Goal: Task Accomplishment & Management: Use online tool/utility

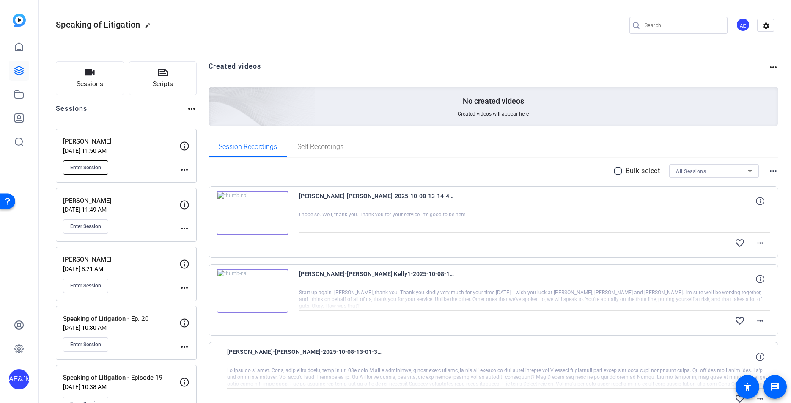
click at [85, 165] on span "Enter Session" at bounding box center [85, 167] width 31 height 7
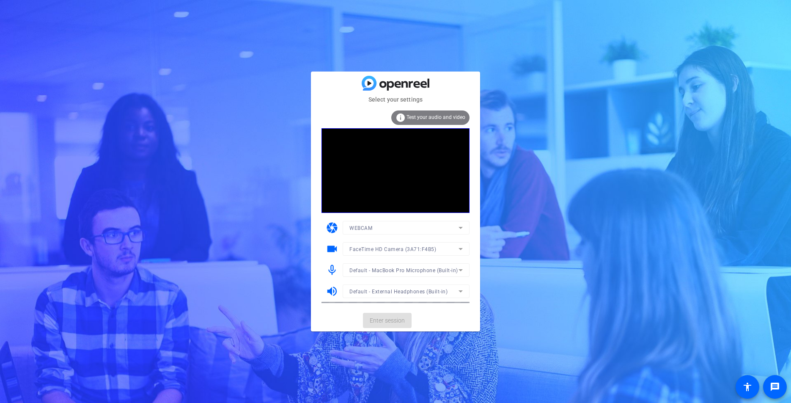
click at [386, 321] on mat-card-actions "Enter session" at bounding box center [395, 320] width 169 height 22
click at [386, 321] on span "Enter session" at bounding box center [387, 320] width 35 height 9
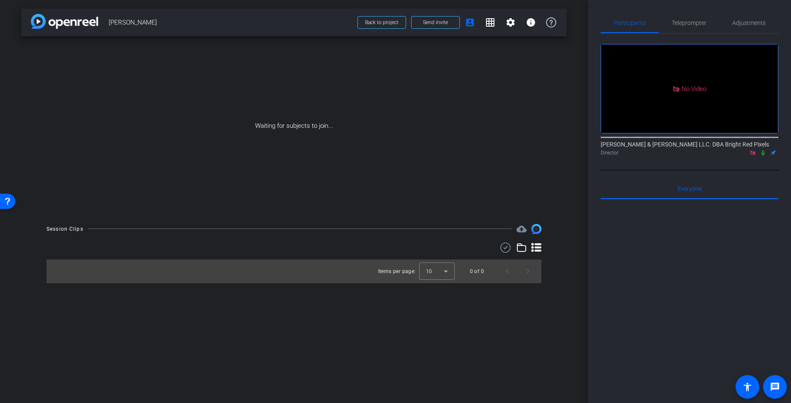
click at [763, 154] on icon at bounding box center [763, 153] width 3 height 6
click at [507, 23] on mat-icon "settings" at bounding box center [511, 22] width 10 height 10
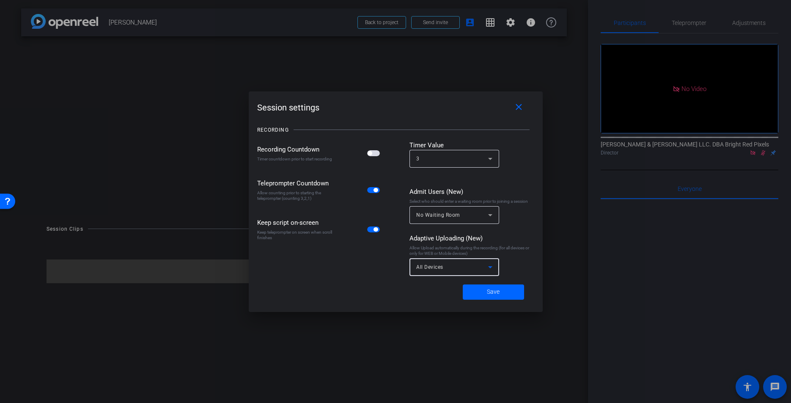
click at [466, 270] on div "All Devices" at bounding box center [452, 267] width 72 height 11
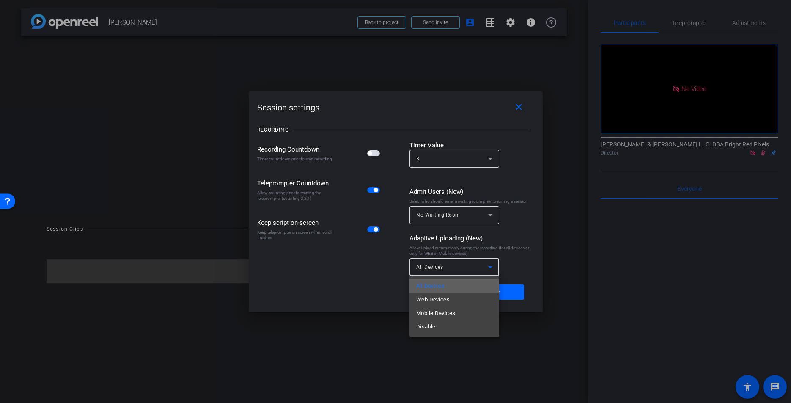
click at [454, 280] on mat-option "All Devices" at bounding box center [455, 286] width 90 height 14
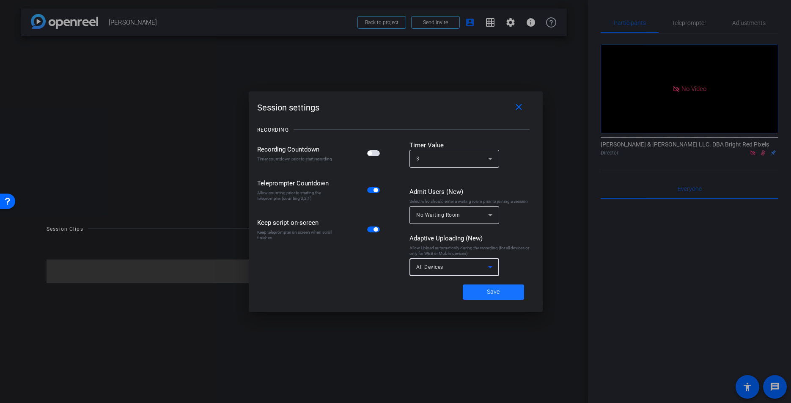
click at [500, 295] on span at bounding box center [493, 292] width 61 height 20
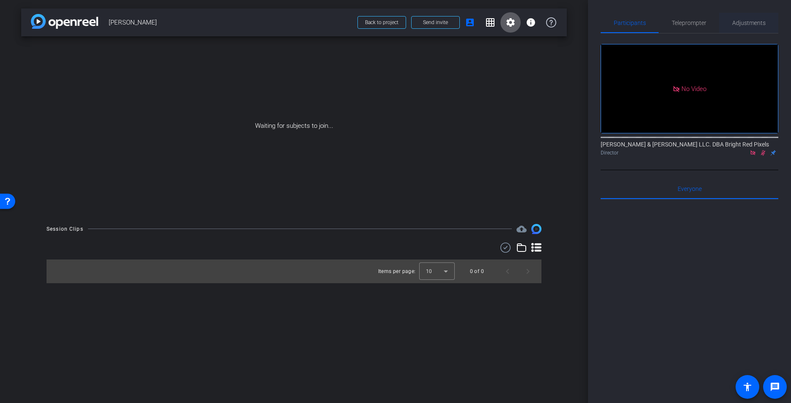
click at [752, 24] on span "Adjustments" at bounding box center [748, 23] width 33 height 6
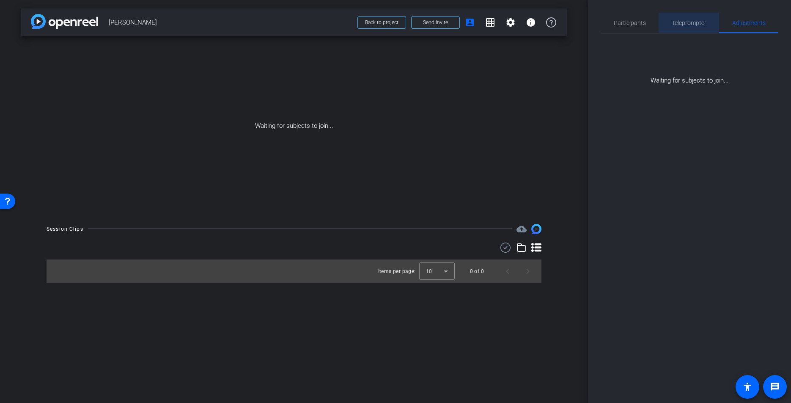
click at [706, 22] on div "Teleprompter" at bounding box center [689, 23] width 61 height 20
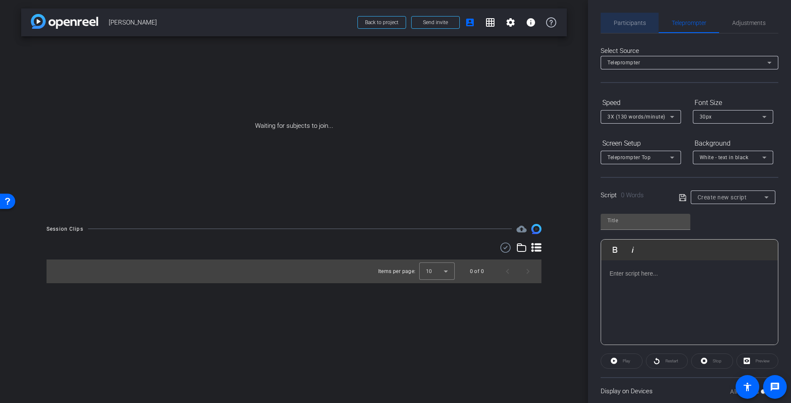
click at [616, 17] on span "Participants" at bounding box center [630, 23] width 32 height 20
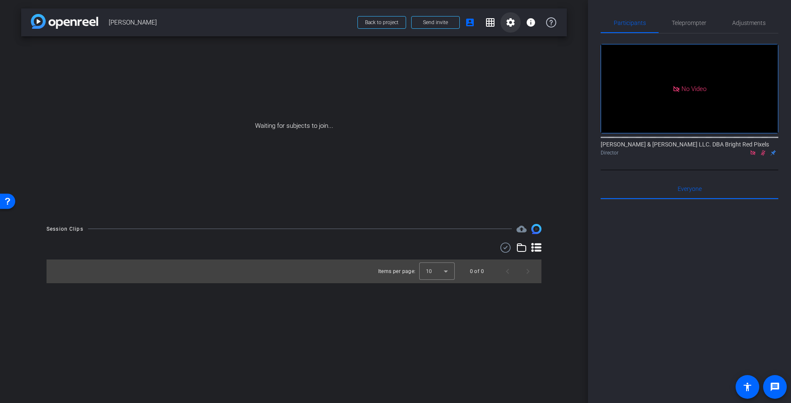
click at [514, 24] on mat-icon "settings" at bounding box center [511, 22] width 10 height 10
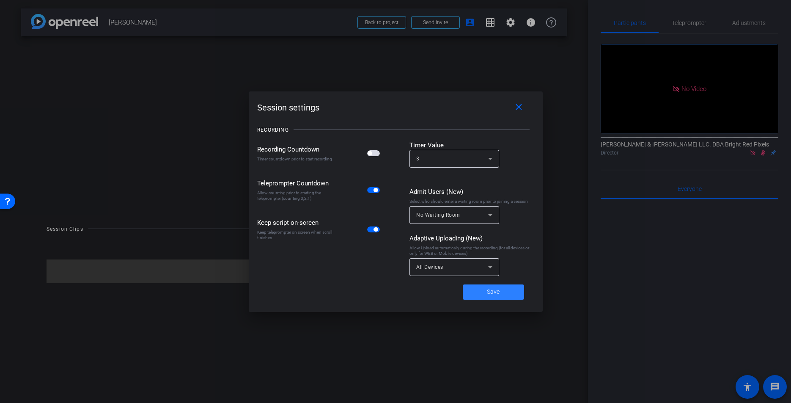
click at [487, 298] on span at bounding box center [493, 292] width 61 height 20
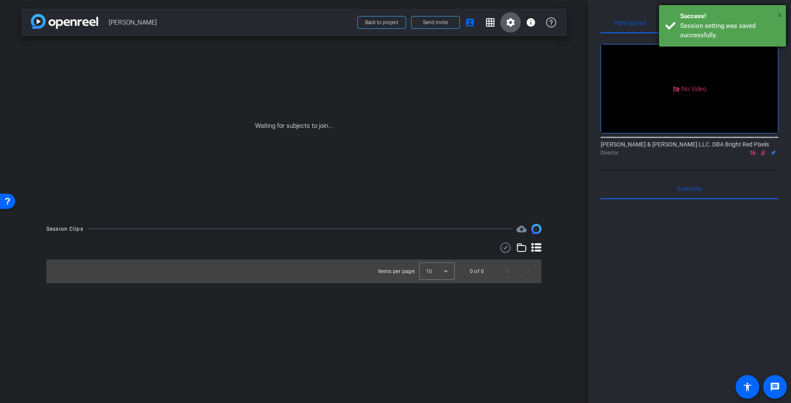
click at [782, 14] on span "×" at bounding box center [780, 15] width 5 height 10
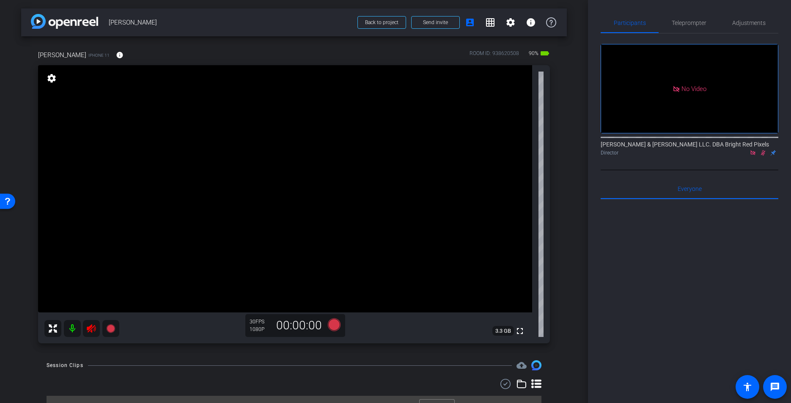
click at [92, 331] on icon at bounding box center [91, 328] width 9 height 8
click at [763, 150] on icon at bounding box center [763, 153] width 7 height 6
click at [744, 24] on span "Adjustments" at bounding box center [748, 23] width 33 height 6
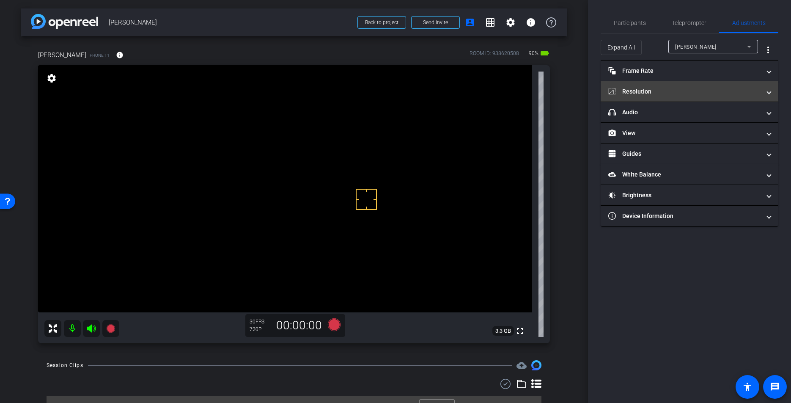
click at [650, 91] on mat-panel-title "Resolution" at bounding box center [684, 91] width 152 height 9
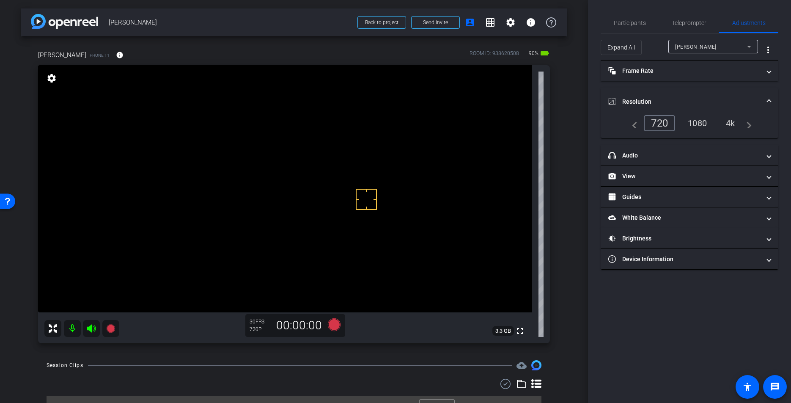
click at [695, 130] on div "navigate_before 720 1080 4k navigate_next" at bounding box center [690, 123] width 124 height 16
click at [695, 121] on div "1080" at bounding box center [698, 123] width 32 height 14
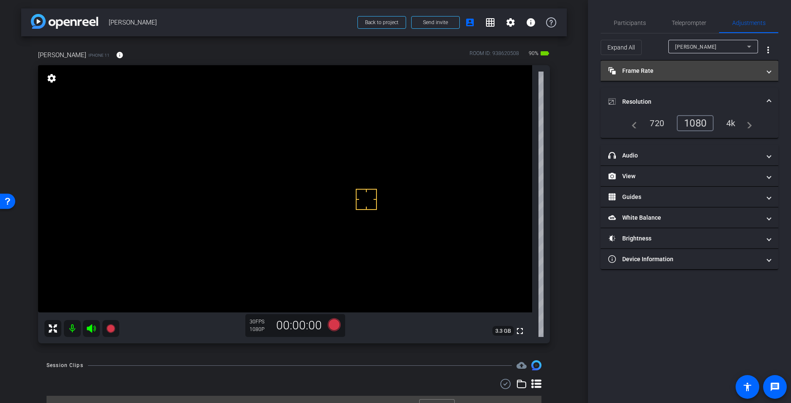
click at [671, 74] on mat-panel-title "Frame Rate Frame Rate" at bounding box center [684, 70] width 152 height 9
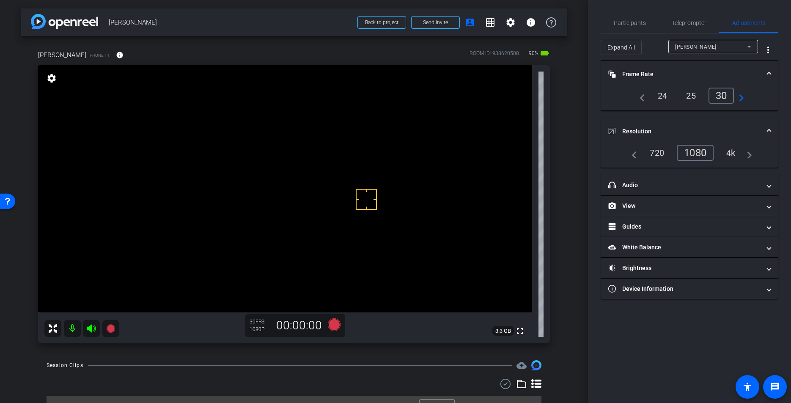
click at [671, 74] on mat-panel-title "Frame Rate Frame Rate" at bounding box center [684, 74] width 152 height 9
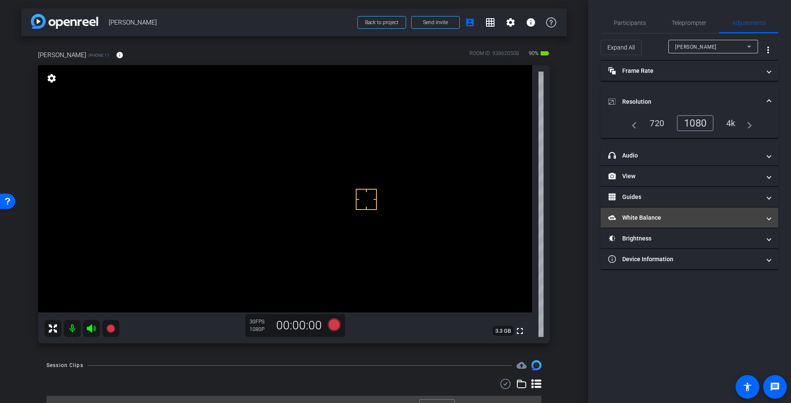
click at [634, 224] on mat-expansion-panel-header "White Balance White Balance" at bounding box center [690, 217] width 178 height 20
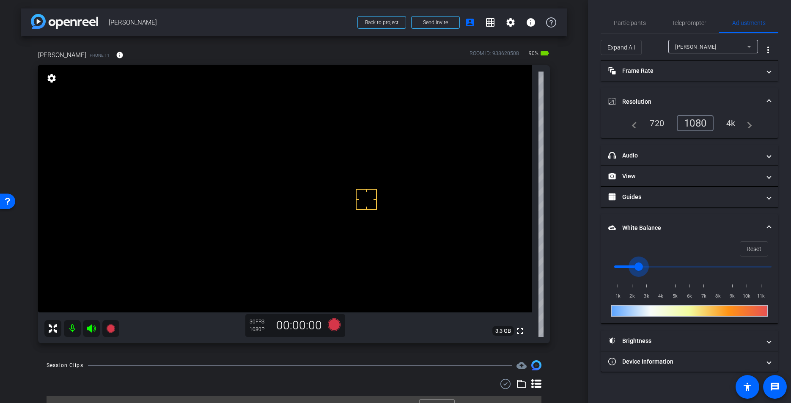
click at [639, 267] on input "range" at bounding box center [693, 266] width 175 height 19
drag, startPoint x: 639, startPoint y: 267, endPoint x: 649, endPoint y: 267, distance: 9.7
click at [647, 267] on input "range" at bounding box center [693, 266] width 175 height 19
drag, startPoint x: 649, startPoint y: 267, endPoint x: 654, endPoint y: 267, distance: 5.1
click at [654, 267] on input "range" at bounding box center [693, 266] width 175 height 19
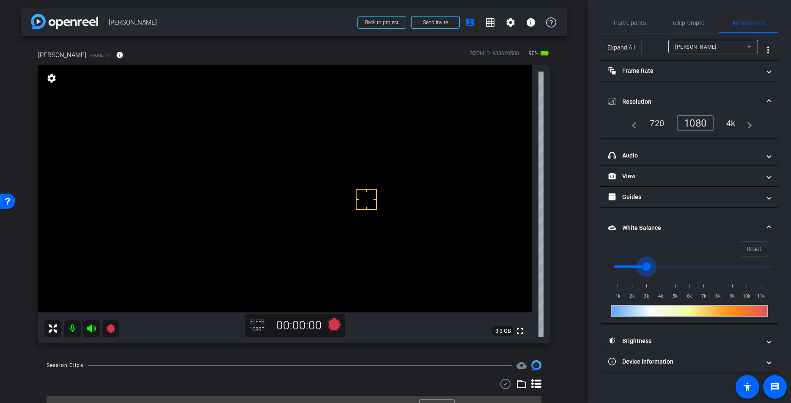
type input "3000"
click at [644, 267] on input "range" at bounding box center [693, 266] width 175 height 19
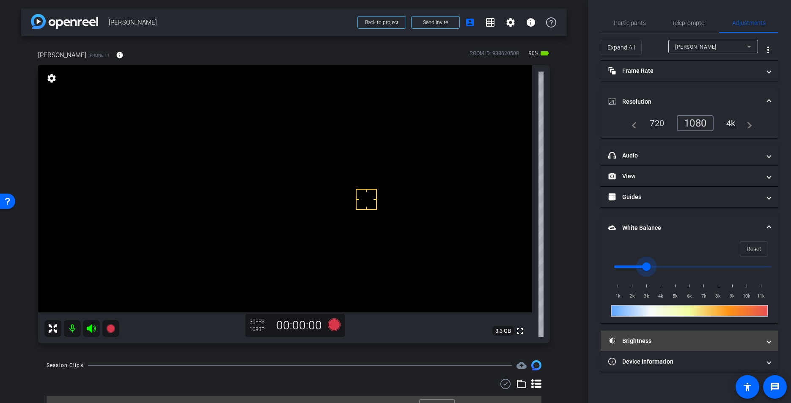
click at [639, 342] on mat-panel-title "Brightness" at bounding box center [684, 340] width 152 height 9
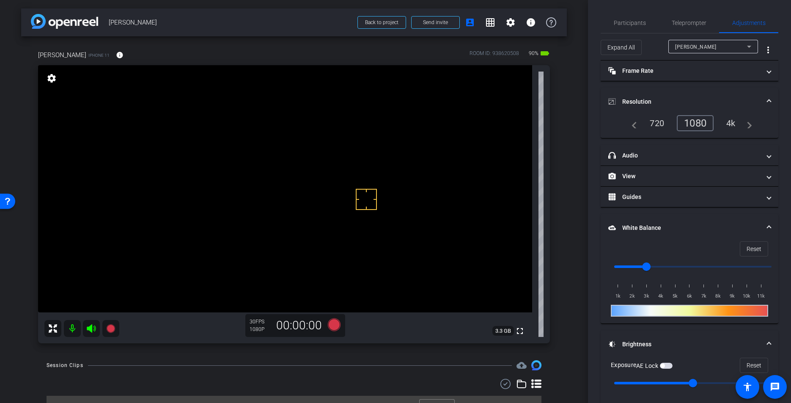
scroll to position [17, 0]
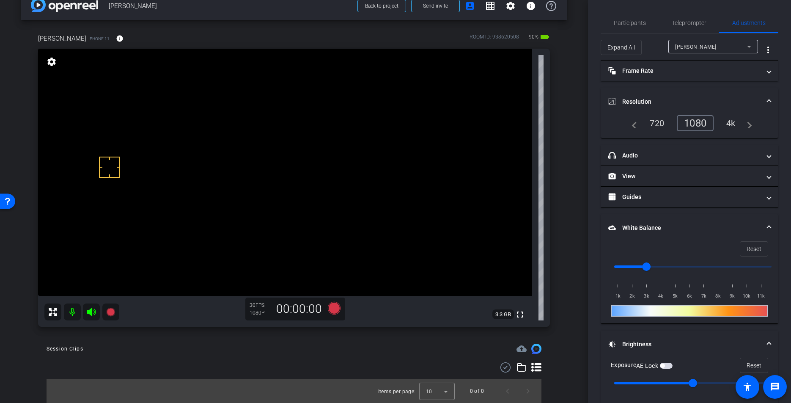
click at [669, 364] on span "button" at bounding box center [666, 366] width 13 height 6
click at [627, 28] on span "Participants" at bounding box center [630, 23] width 32 height 20
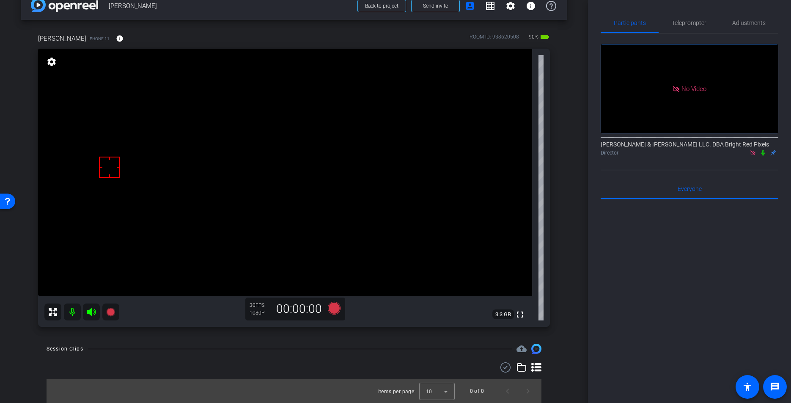
click at [763, 150] on icon at bounding box center [763, 153] width 3 height 6
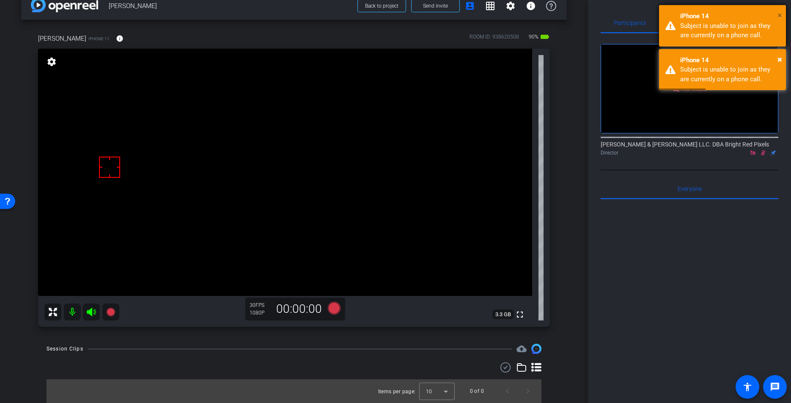
click at [781, 14] on span "×" at bounding box center [780, 15] width 5 height 10
click at [710, 235] on div at bounding box center [690, 303] width 178 height 209
click at [765, 150] on icon at bounding box center [763, 153] width 7 height 6
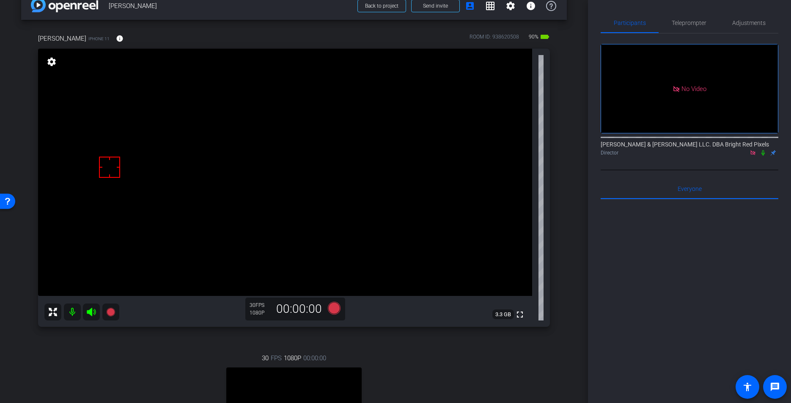
click at [763, 150] on icon at bounding box center [763, 153] width 7 height 6
drag, startPoint x: 763, startPoint y: 118, endPoint x: 707, endPoint y: 133, distance: 58.7
click at [764, 150] on icon at bounding box center [763, 153] width 7 height 6
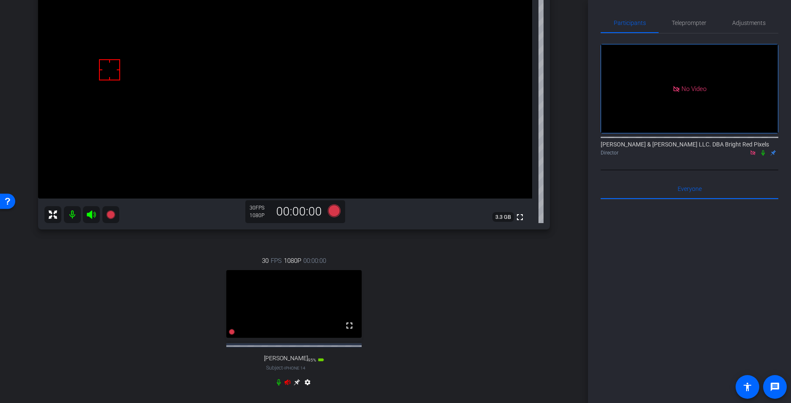
scroll to position [171, 0]
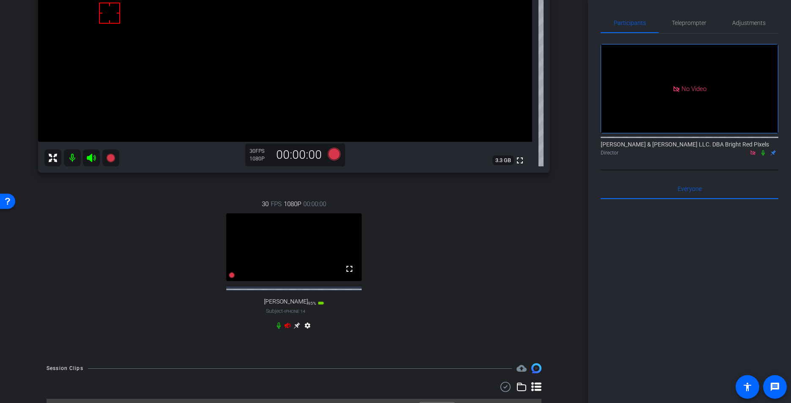
click at [288, 328] on icon at bounding box center [288, 325] width 6 height 6
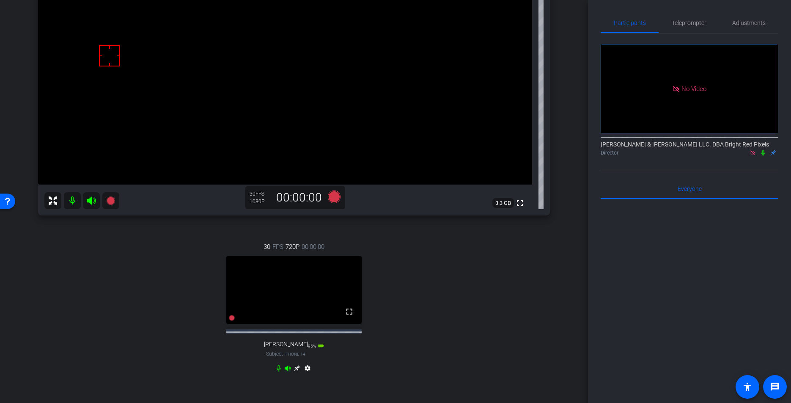
scroll to position [126, 0]
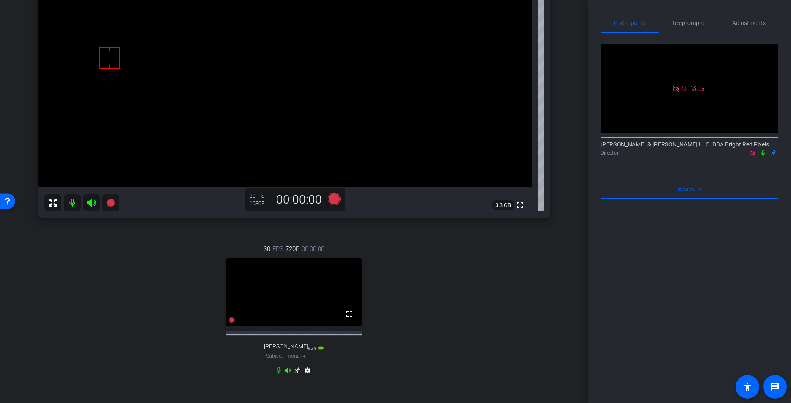
click at [298, 374] on icon at bounding box center [297, 370] width 6 height 6
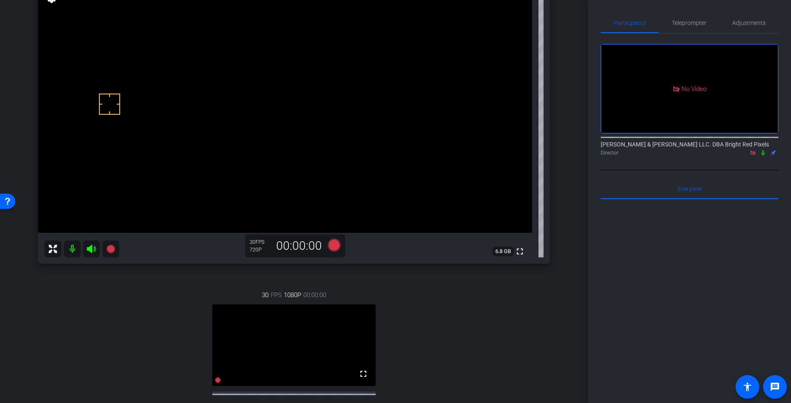
scroll to position [37, 0]
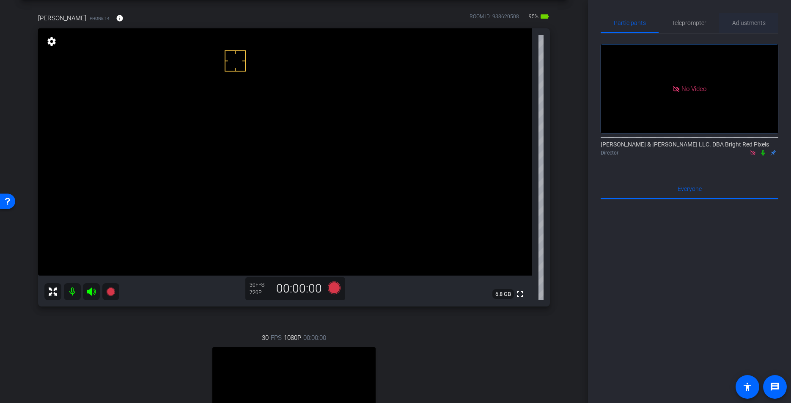
click at [757, 22] on span "Adjustments" at bounding box center [748, 23] width 33 height 6
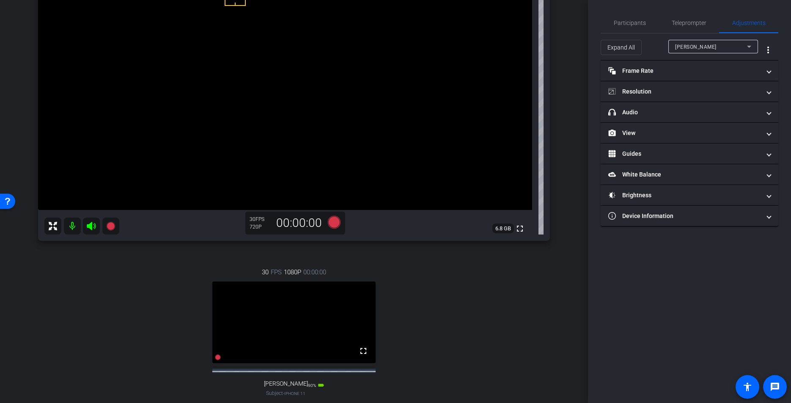
scroll to position [40, 0]
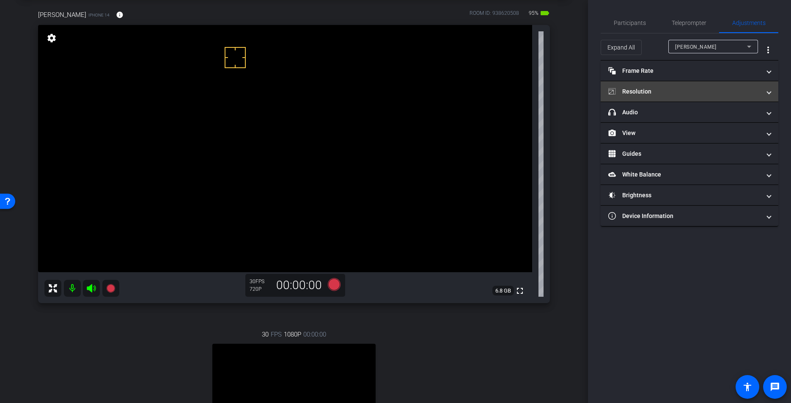
click at [642, 93] on mat-panel-title "Resolution" at bounding box center [684, 91] width 152 height 9
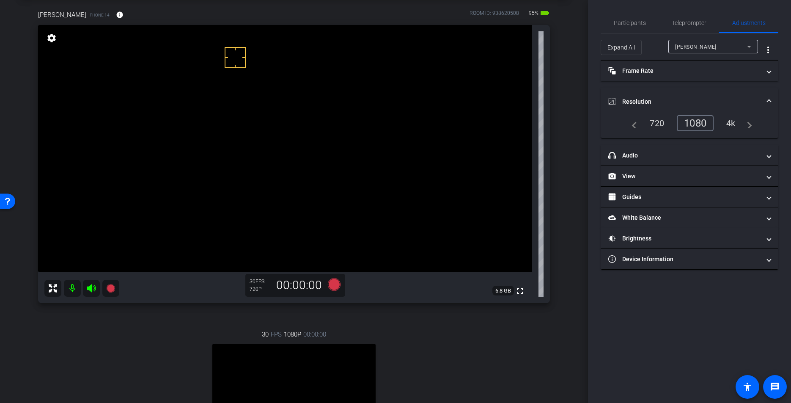
click at [688, 123] on div "1080" at bounding box center [695, 123] width 37 height 16
click at [649, 74] on mat-panel-title "Frame Rate Frame Rate" at bounding box center [684, 70] width 152 height 9
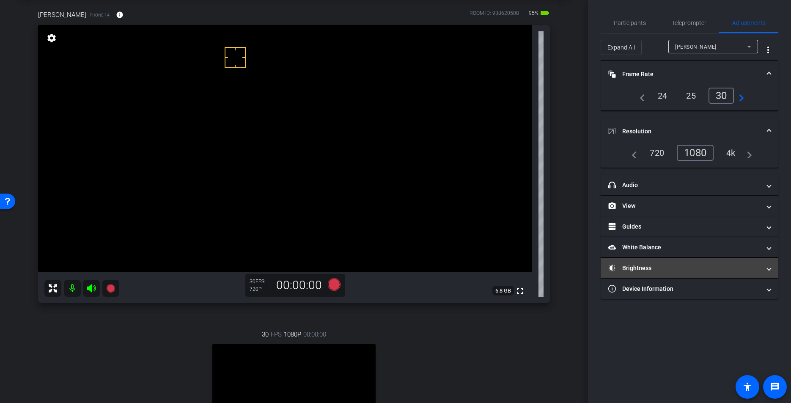
click at [639, 267] on mat-panel-title "Brightness" at bounding box center [684, 268] width 152 height 9
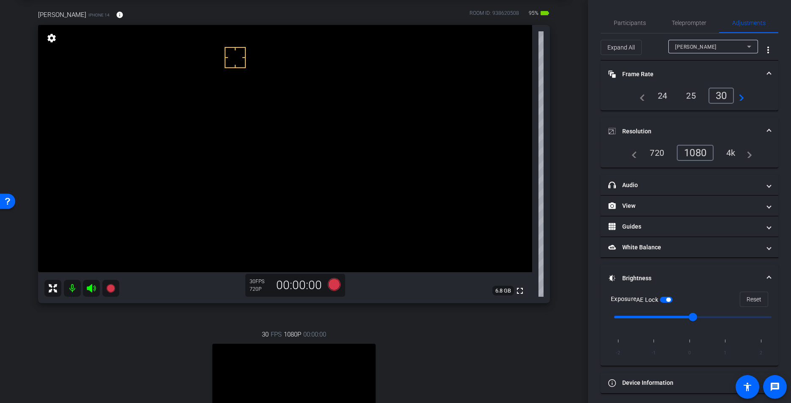
click at [632, 270] on mat-expansion-panel-header "Brightness" at bounding box center [690, 277] width 178 height 27
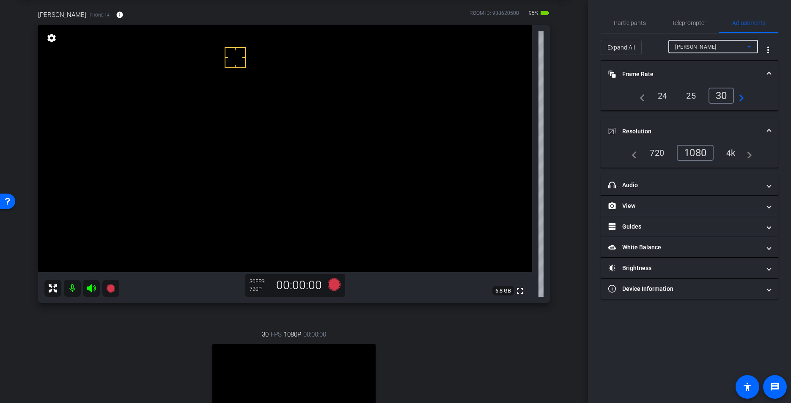
click at [688, 48] on span "[PERSON_NAME]" at bounding box center [695, 47] width 41 height 6
click at [685, 77] on span "[PERSON_NAME]" at bounding box center [696, 77] width 43 height 10
click at [700, 149] on div "1080" at bounding box center [698, 153] width 32 height 14
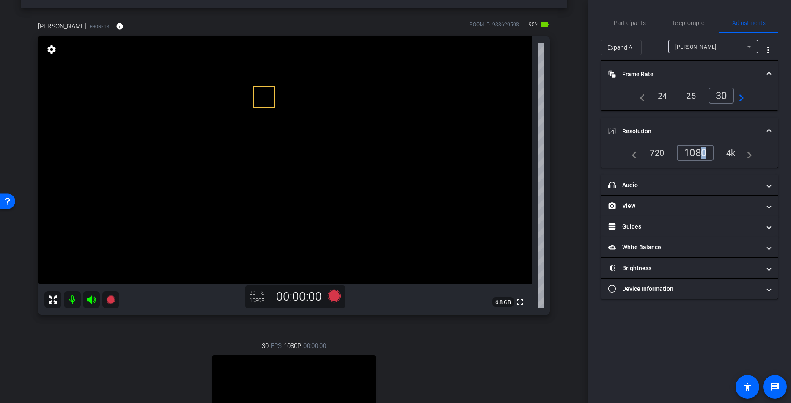
scroll to position [14, 0]
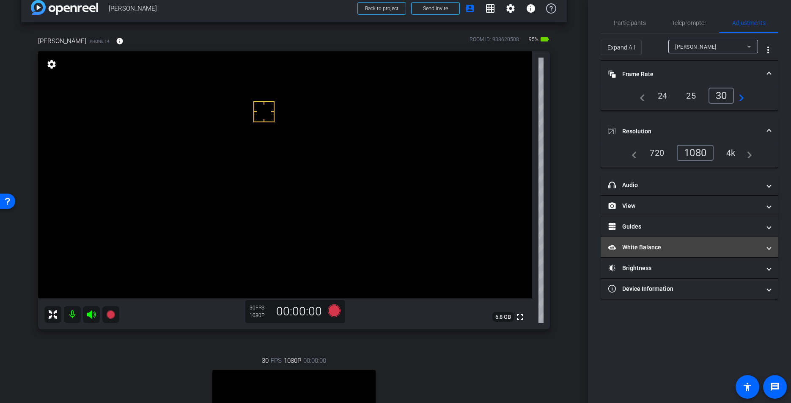
click at [652, 248] on mat-panel-title "White Balance White Balance" at bounding box center [684, 247] width 152 height 9
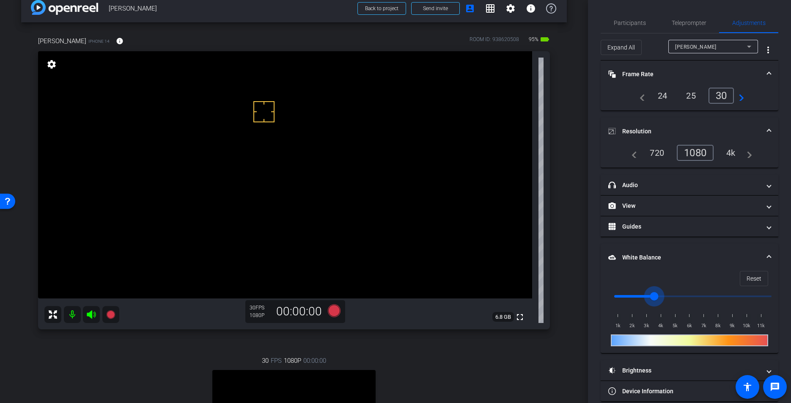
click at [655, 297] on input "range" at bounding box center [693, 296] width 175 height 19
click at [682, 296] on input "range" at bounding box center [693, 296] width 175 height 19
click at [661, 295] on input "range" at bounding box center [693, 296] width 175 height 19
click at [649, 295] on input "range" at bounding box center [693, 296] width 175 height 19
click at [657, 295] on input "range" at bounding box center [693, 296] width 175 height 19
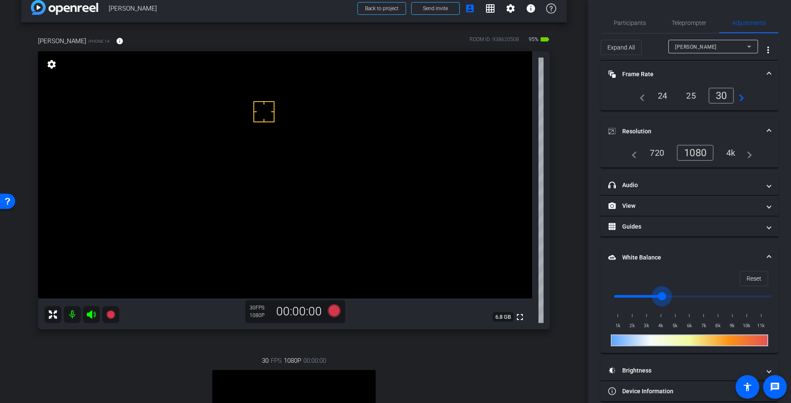
click at [663, 295] on input "range" at bounding box center [693, 296] width 175 height 19
type input "3500"
click at [658, 295] on input "range" at bounding box center [693, 296] width 175 height 19
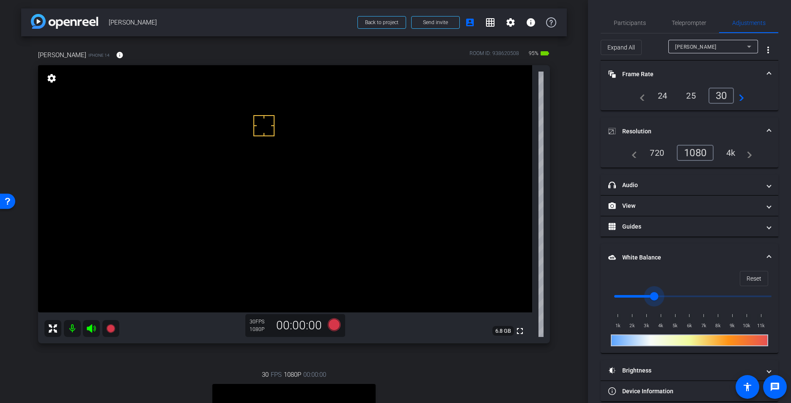
scroll to position [11, 0]
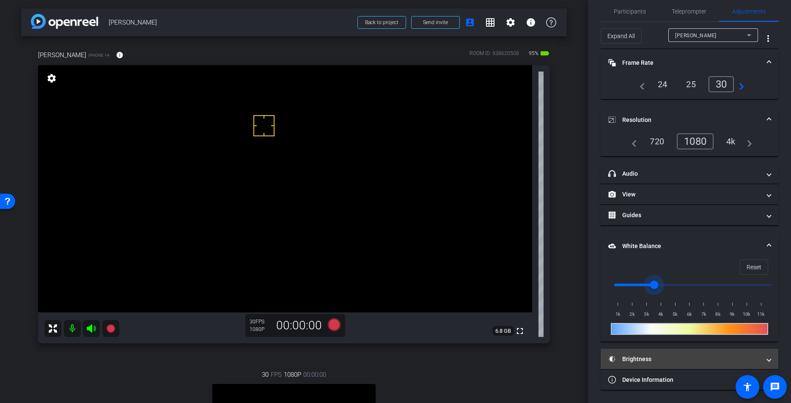
click at [644, 366] on mat-expansion-panel-header "Brightness" at bounding box center [690, 359] width 178 height 20
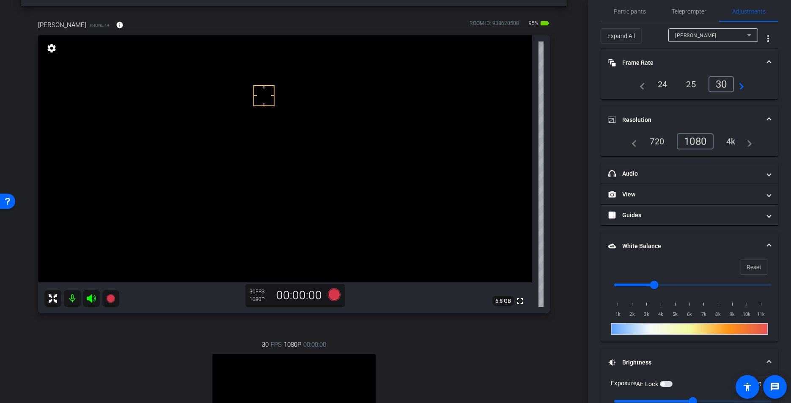
scroll to position [0, 0]
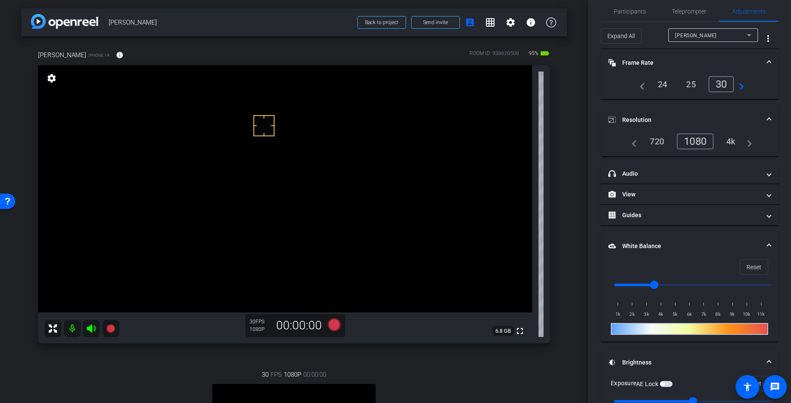
click at [668, 384] on span "button" at bounding box center [666, 384] width 13 height 6
click at [567, 203] on div "[PERSON_NAME] iPhone 14 info ROOM ID: 938620508 95% battery_std fullscreen sett…" at bounding box center [294, 287] width 546 height 503
click at [625, 16] on span "Participants" at bounding box center [630, 11] width 32 height 20
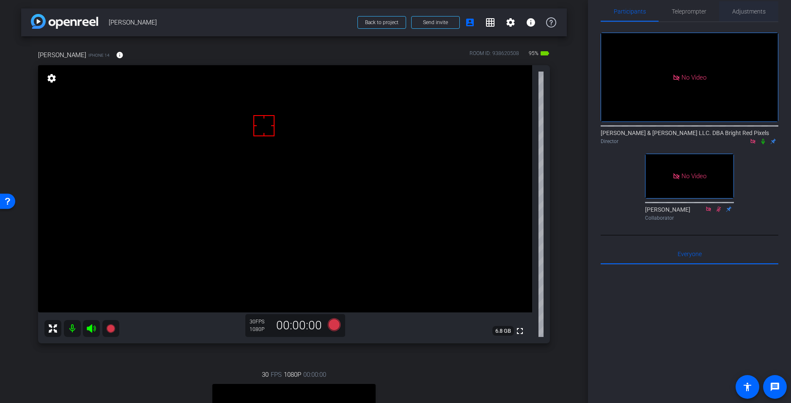
click at [749, 17] on span "Adjustments" at bounding box center [748, 11] width 33 height 20
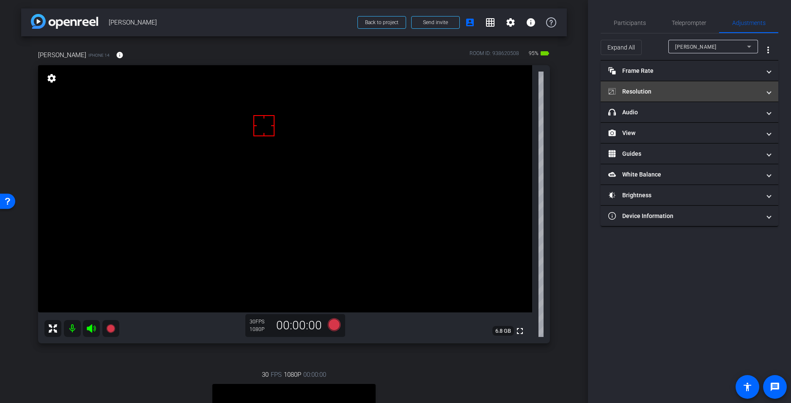
click at [683, 89] on mat-panel-title "Resolution" at bounding box center [684, 91] width 152 height 9
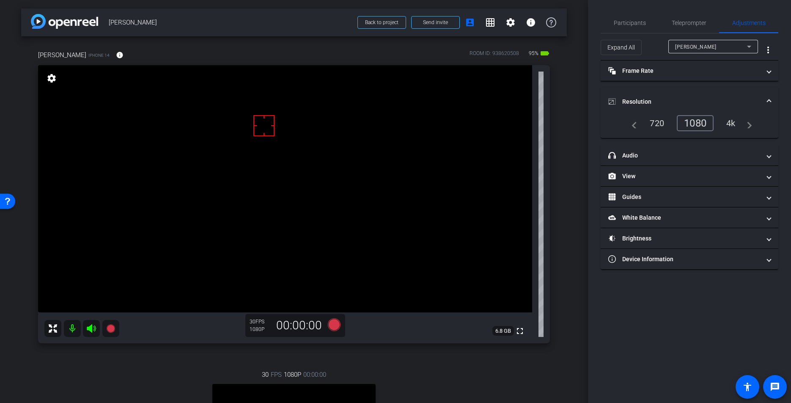
click at [683, 89] on mat-expansion-panel-header "Resolution" at bounding box center [690, 101] width 178 height 27
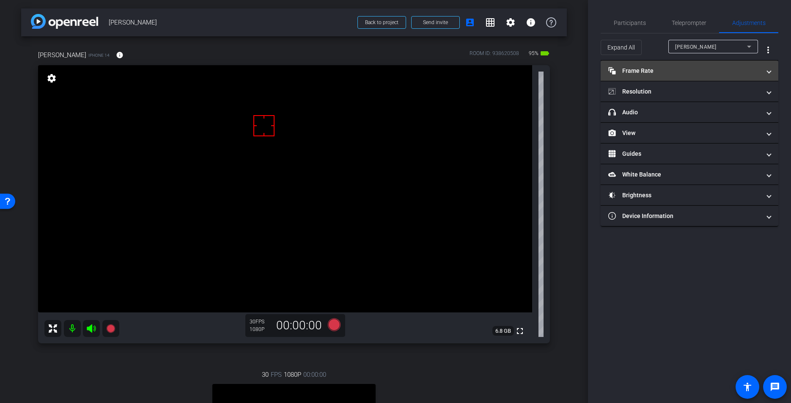
click at [672, 71] on mat-panel-title "Frame Rate Frame Rate" at bounding box center [684, 70] width 152 height 9
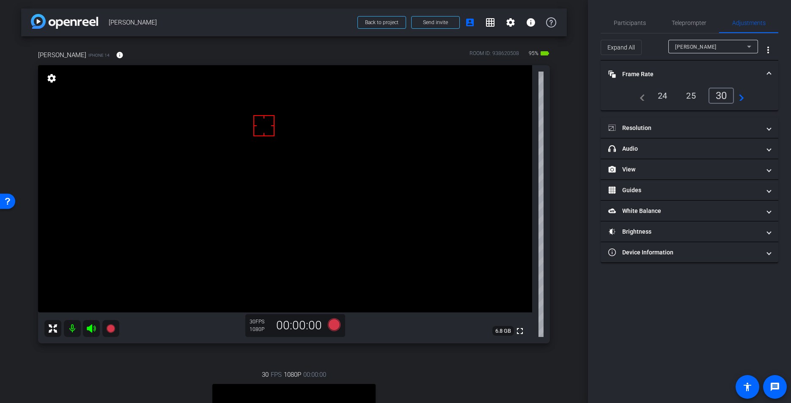
click at [672, 71] on mat-panel-title "Frame Rate Frame Rate" at bounding box center [684, 74] width 152 height 9
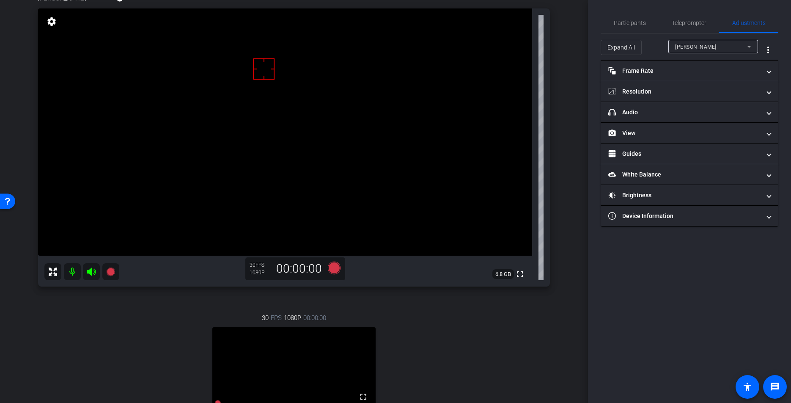
scroll to position [3, 0]
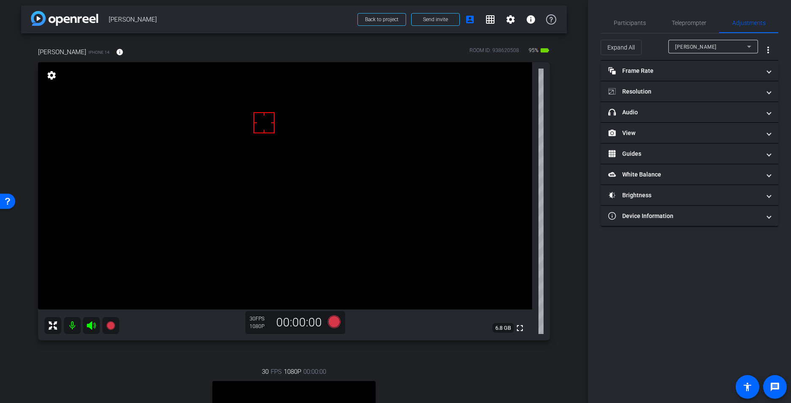
click at [565, 253] on div "[PERSON_NAME] iPhone 14 info ROOM ID: 938620508 95% battery_std fullscreen sett…" at bounding box center [294, 284] width 546 height 503
click at [565, 254] on div "[PERSON_NAME] iPhone 14 info ROOM ID: 938620508 95% battery_std fullscreen sett…" at bounding box center [294, 284] width 546 height 503
click at [573, 241] on div "arrow_back [PERSON_NAME] Back to project Send invite account_box grid_on settin…" at bounding box center [294, 198] width 588 height 403
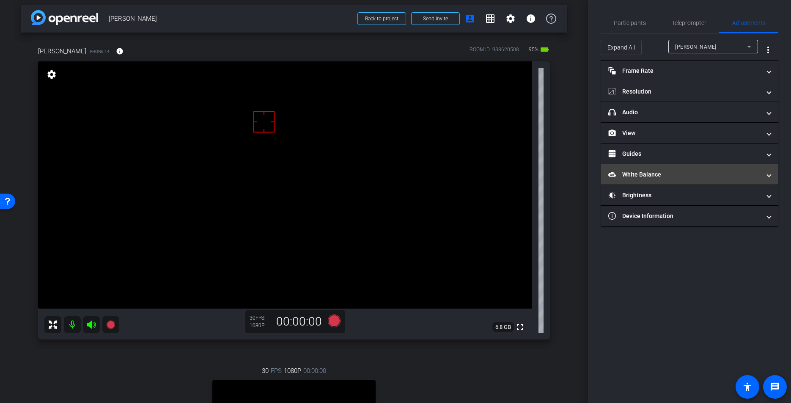
click at [656, 173] on mat-panel-title "White Balance White Balance" at bounding box center [684, 174] width 152 height 9
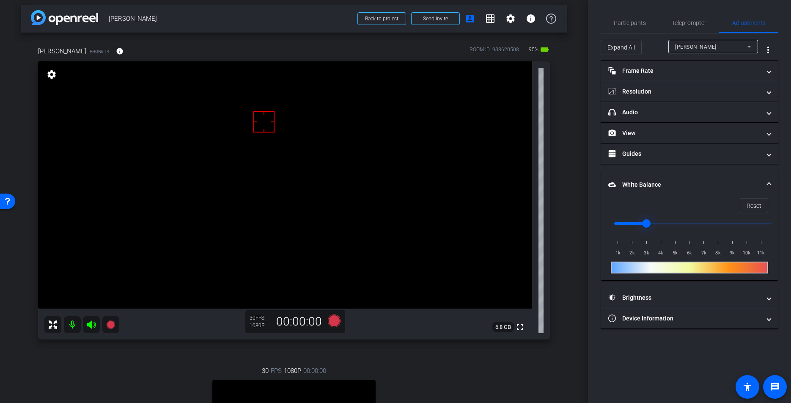
click at [639, 223] on input "range" at bounding box center [693, 223] width 175 height 19
click at [641, 223] on input "range" at bounding box center [693, 223] width 175 height 19
click at [645, 222] on input "range" at bounding box center [693, 223] width 175 height 19
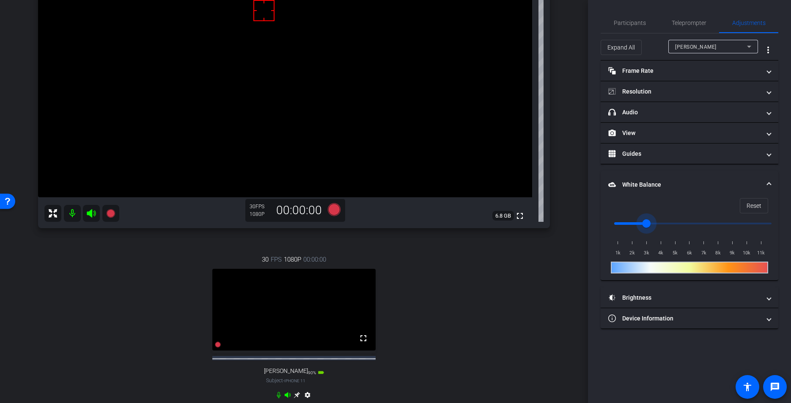
scroll to position [126, 0]
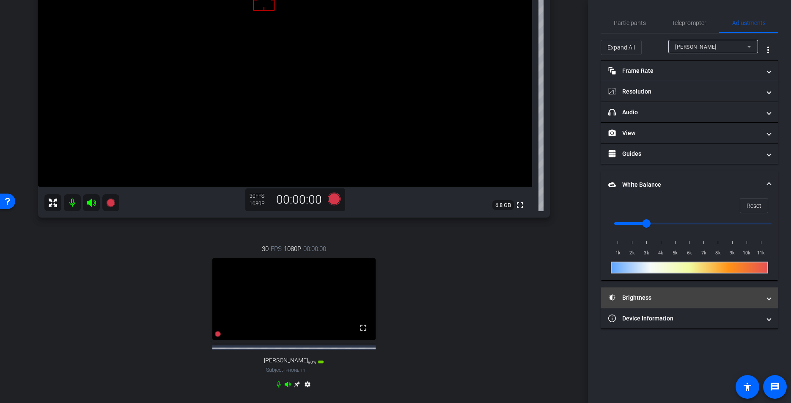
click at [624, 294] on mat-panel-title "Brightness" at bounding box center [684, 297] width 152 height 9
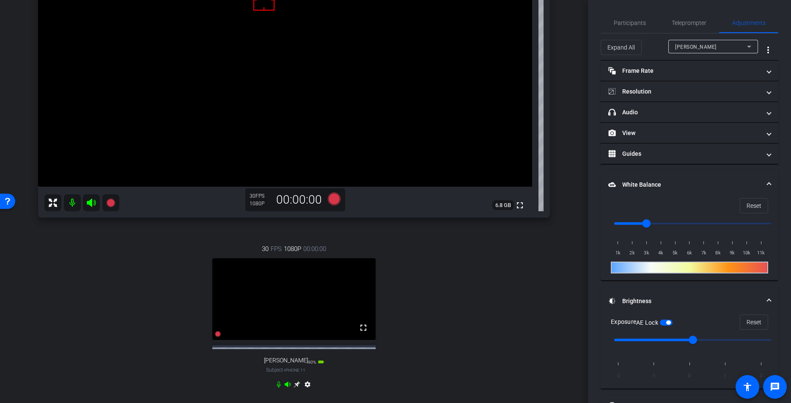
click at [700, 49] on span "[PERSON_NAME]" at bounding box center [695, 47] width 41 height 6
click at [691, 77] on span "[PERSON_NAME]" at bounding box center [696, 77] width 43 height 10
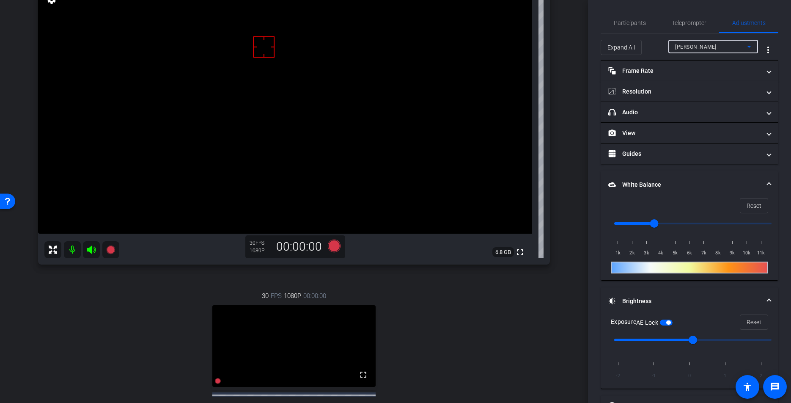
scroll to position [42, 0]
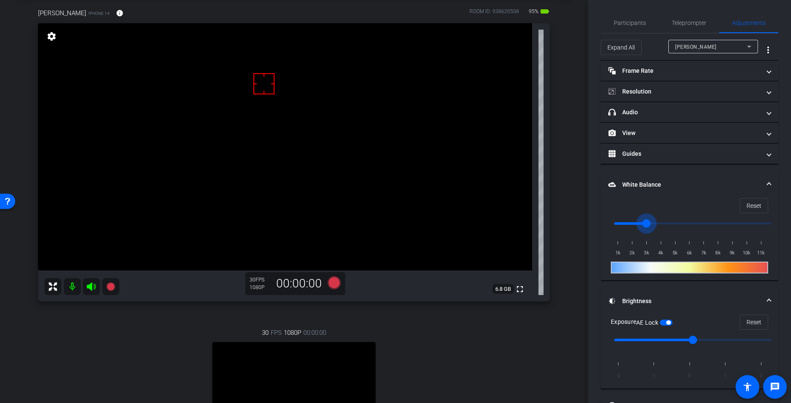
click at [647, 225] on input "range" at bounding box center [693, 223] width 175 height 19
click at [653, 224] on input "range" at bounding box center [693, 223] width 175 height 19
type input "3000"
click at [647, 225] on input "range" at bounding box center [693, 223] width 175 height 19
click at [570, 187] on div "arrow_back [PERSON_NAME] Back to project Send invite account_box grid_on settin…" at bounding box center [294, 159] width 588 height 403
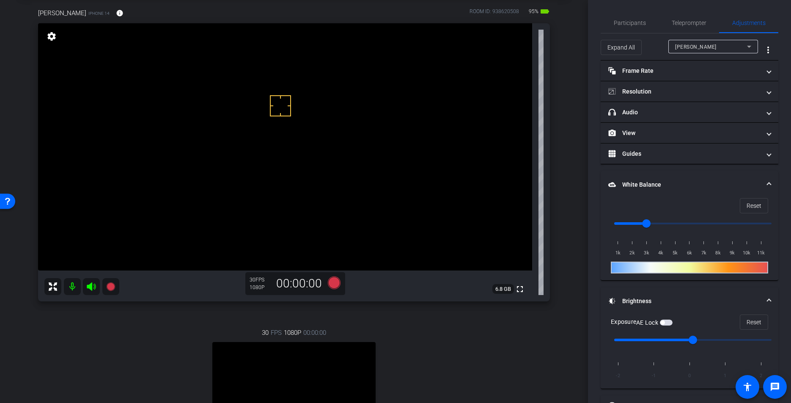
click at [669, 324] on span "button" at bounding box center [666, 322] width 13 height 6
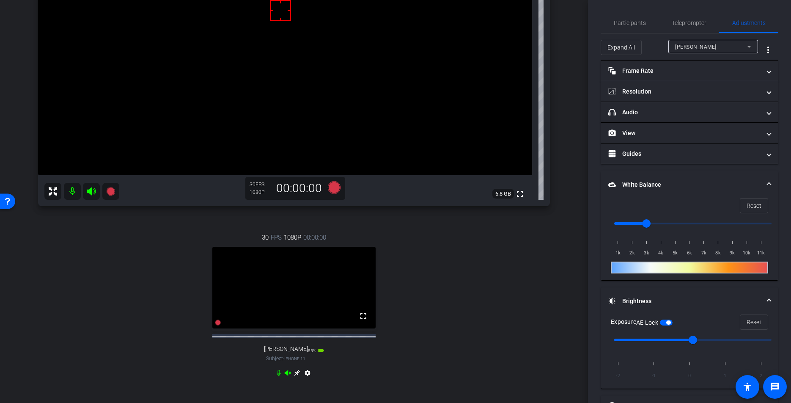
scroll to position [140, 0]
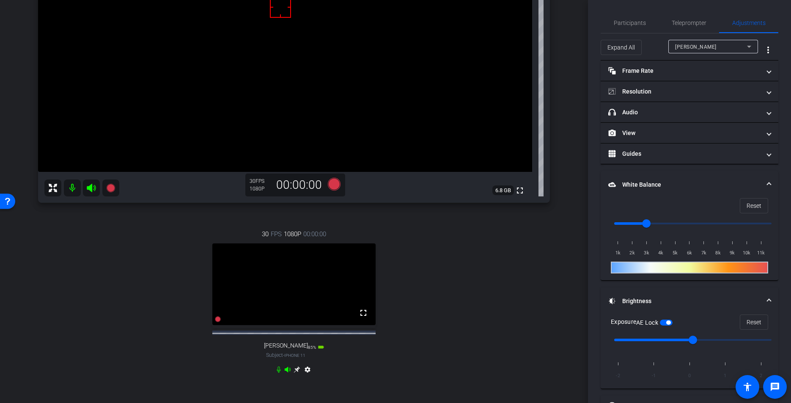
click at [296, 373] on icon at bounding box center [297, 369] width 6 height 6
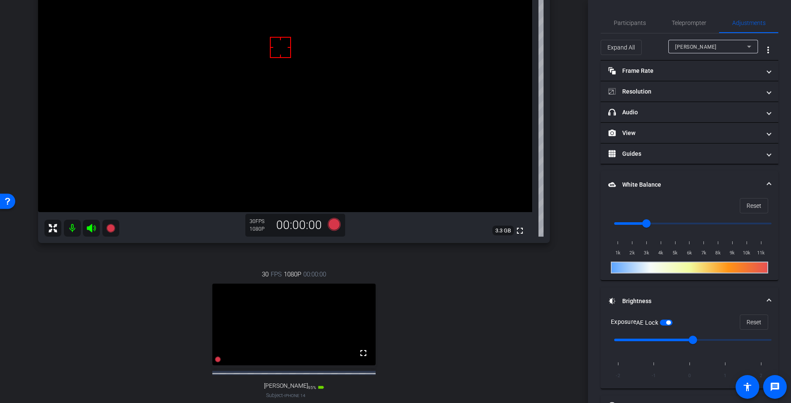
scroll to position [104, 0]
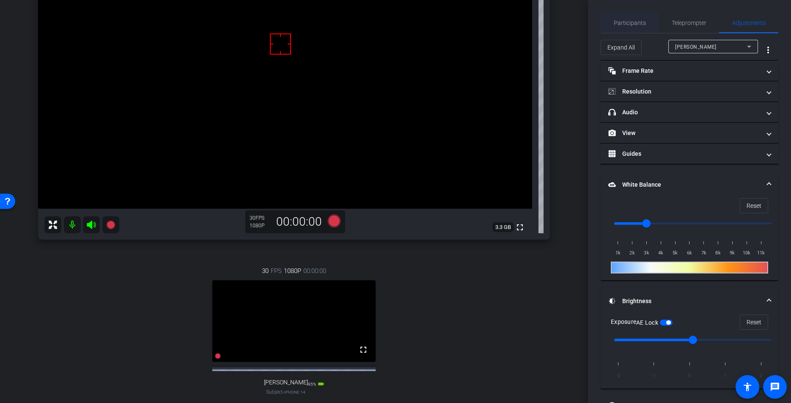
click at [627, 20] on span "Participants" at bounding box center [630, 23] width 32 height 6
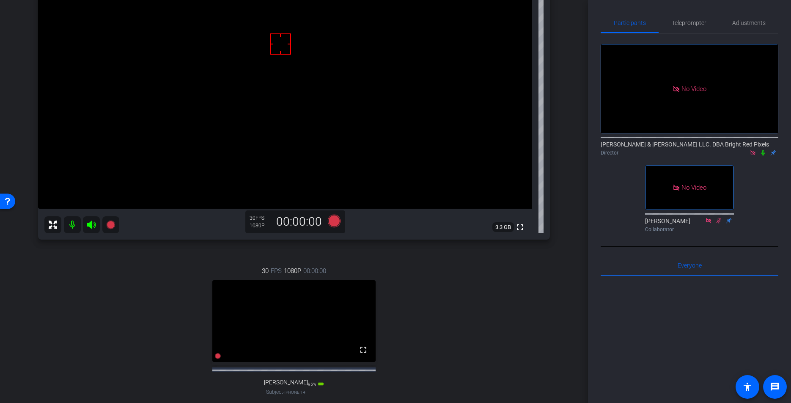
click at [515, 311] on div "30 FPS 1080P 00:00:00 fullscreen [PERSON_NAME] Subject - iPhone 14 95% battery_…" at bounding box center [294, 339] width 512 height 175
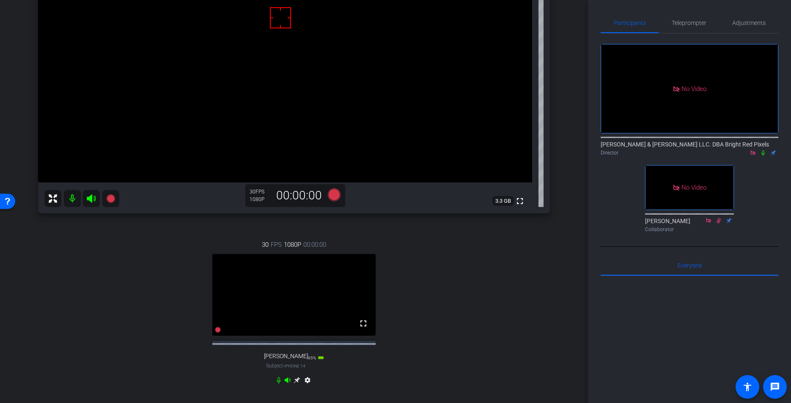
scroll to position [138, 0]
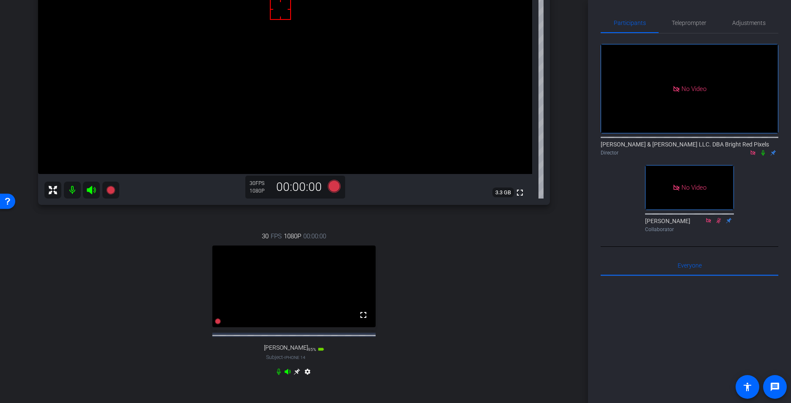
click at [298, 375] on icon at bounding box center [297, 371] width 7 height 7
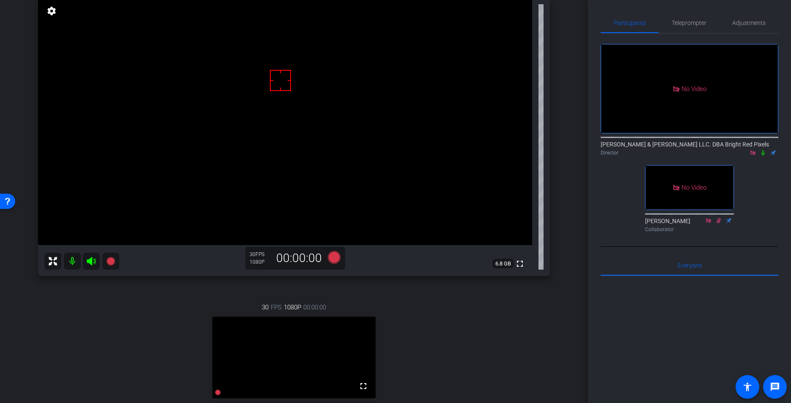
scroll to position [31, 0]
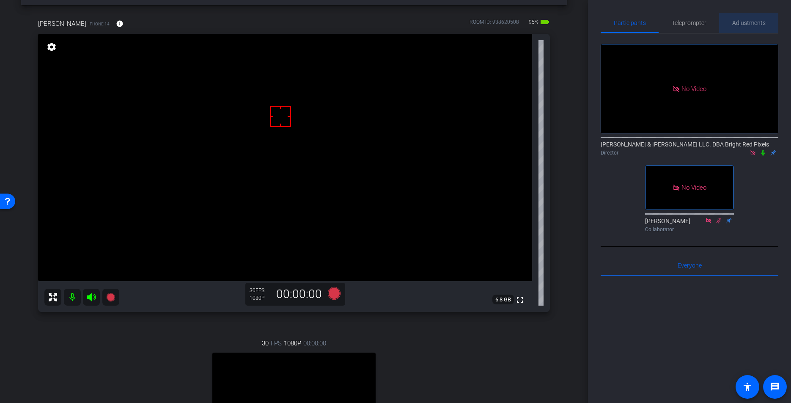
click at [747, 23] on span "Adjustments" at bounding box center [748, 23] width 33 height 6
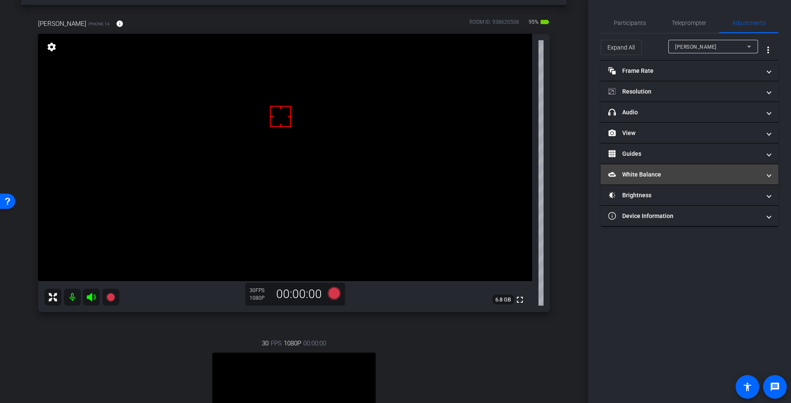
click at [651, 179] on mat-expansion-panel-header "White Balance White Balance" at bounding box center [690, 174] width 178 height 20
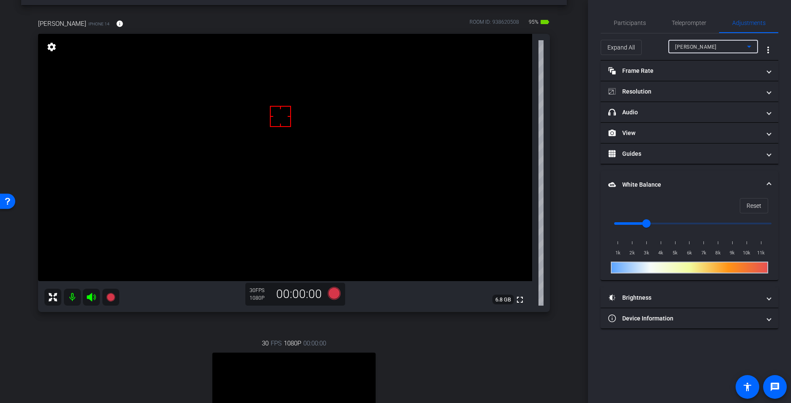
click at [682, 47] on span "[PERSON_NAME]" at bounding box center [695, 47] width 41 height 6
click at [689, 75] on span "[PERSON_NAME]" at bounding box center [696, 77] width 43 height 10
click at [667, 302] on mat-expansion-panel-header "Brightness" at bounding box center [690, 297] width 178 height 20
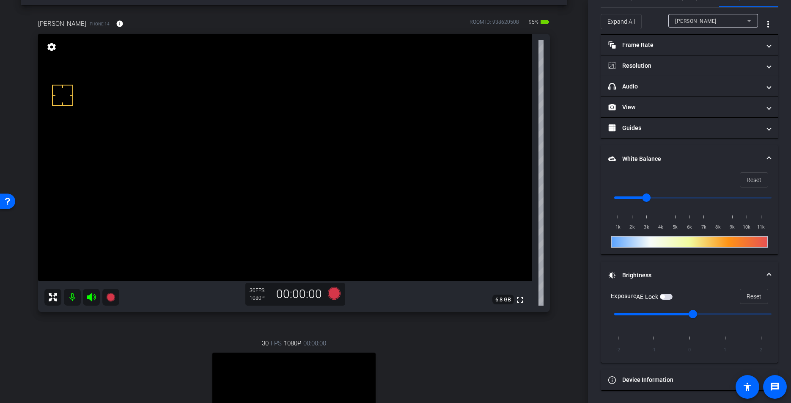
click at [668, 297] on span "button" at bounding box center [666, 297] width 13 height 6
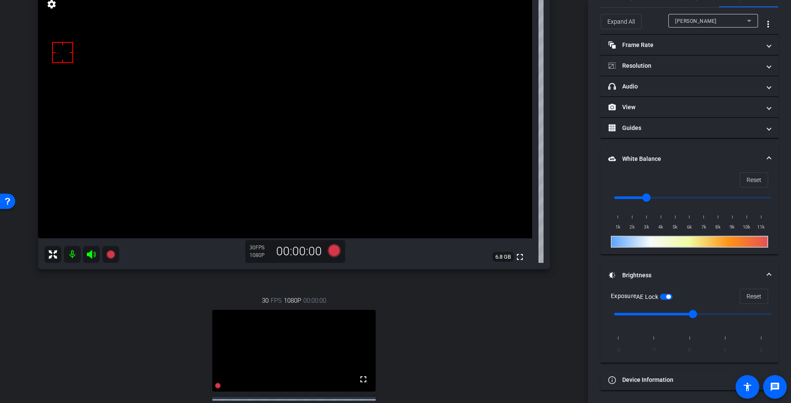
scroll to position [75, 0]
click at [335, 252] on icon at bounding box center [334, 249] width 13 height 13
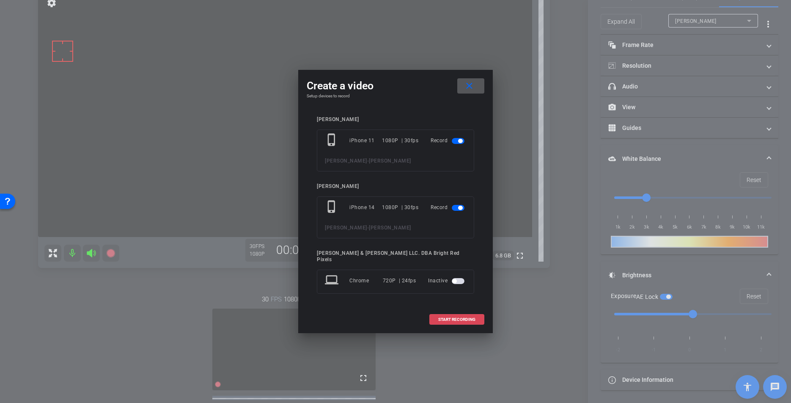
click at [463, 321] on span at bounding box center [457, 319] width 54 height 20
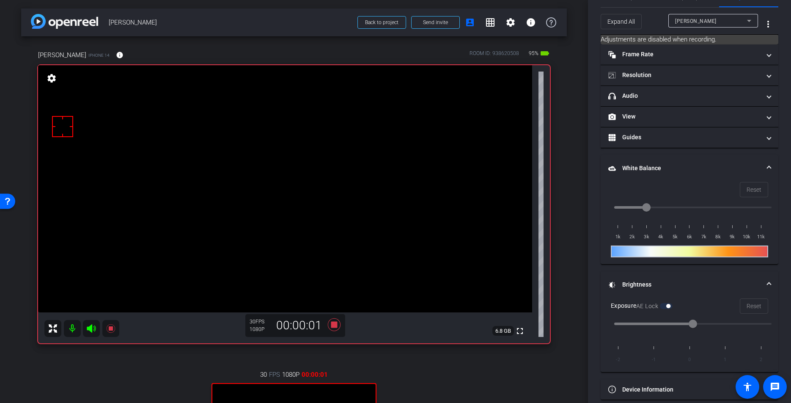
scroll to position [0, 0]
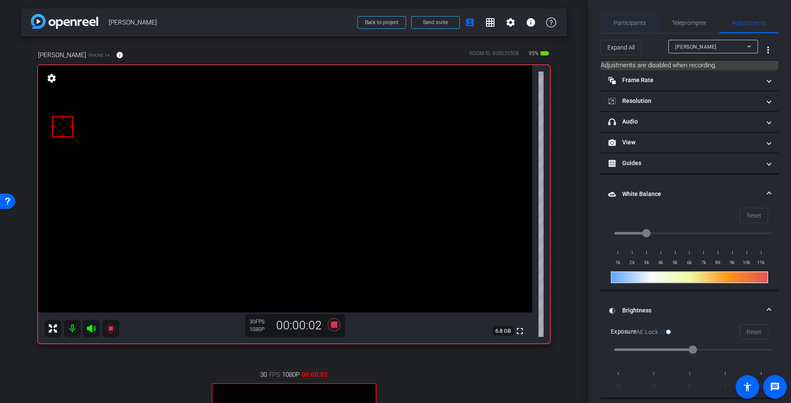
click at [629, 23] on span "Participants" at bounding box center [630, 23] width 32 height 6
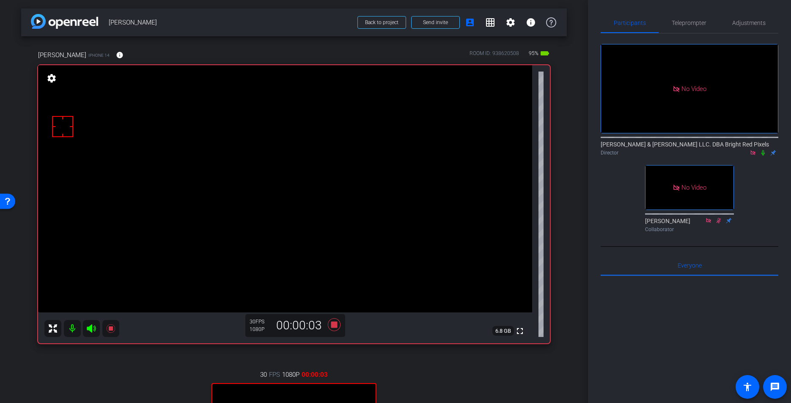
click at [762, 150] on icon at bounding box center [763, 153] width 7 height 6
click at [763, 150] on icon at bounding box center [763, 153] width 5 height 6
click at [570, 154] on div "arrow_back [PERSON_NAME] Back to project Send invite account_box grid_on settin…" at bounding box center [294, 201] width 588 height 403
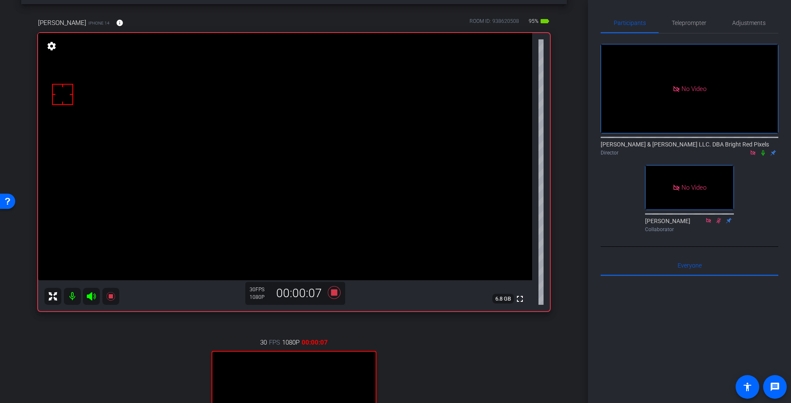
scroll to position [59, 0]
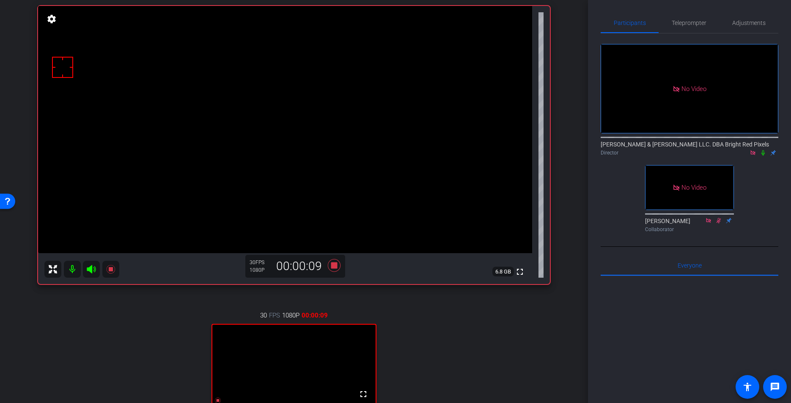
click at [763, 150] on icon at bounding box center [763, 153] width 3 height 6
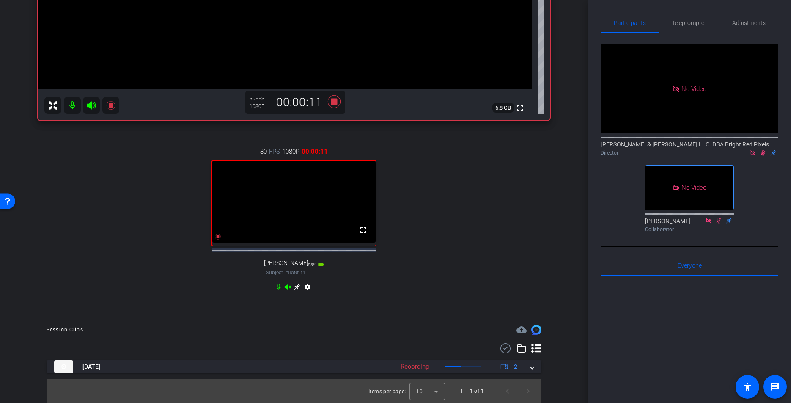
scroll to position [128, 0]
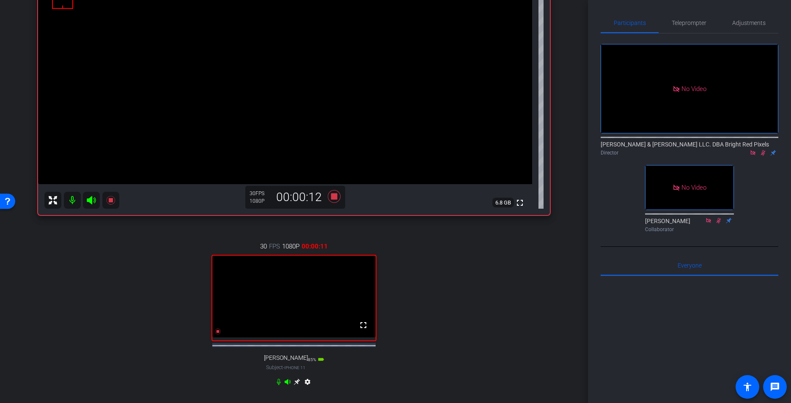
click at [418, 317] on div "30 FPS 1080P 00:00:11 fullscreen [PERSON_NAME] Subject - iPhone 11 85% battery_…" at bounding box center [294, 315] width 512 height 175
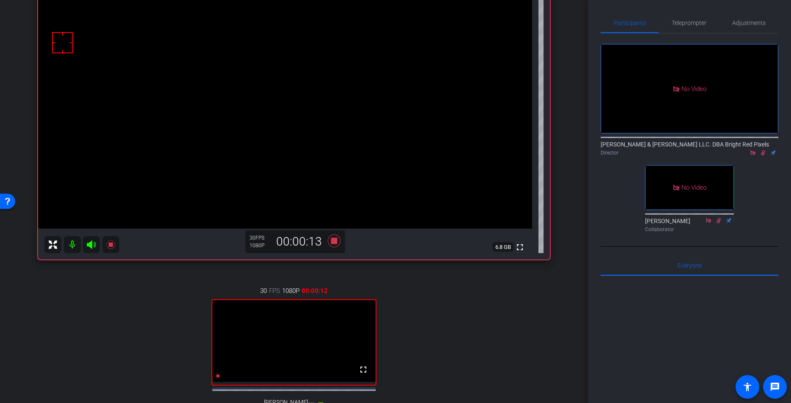
scroll to position [37, 0]
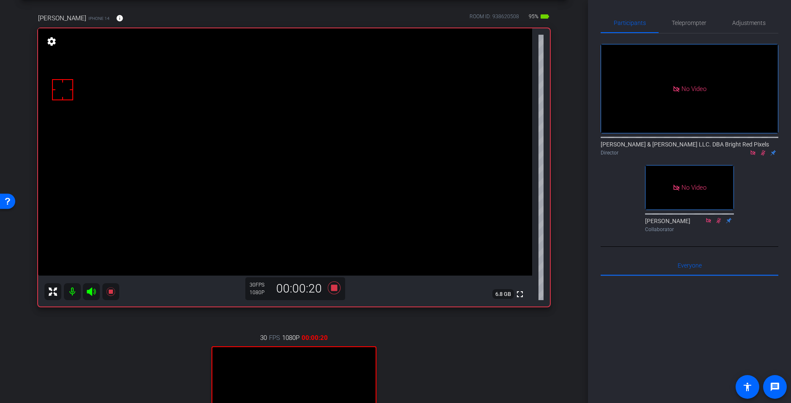
click at [160, 375] on div "30 FPS 1080P 00:00:20 fullscreen [PERSON_NAME] Subject - iPhone 11 85% battery_…" at bounding box center [294, 406] width 512 height 175
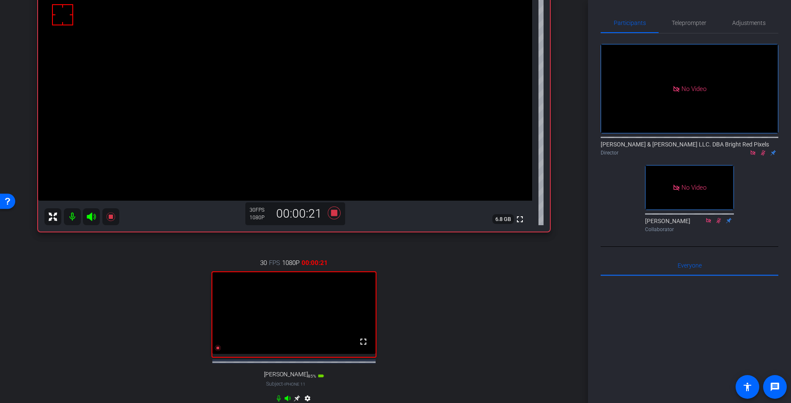
scroll to position [123, 0]
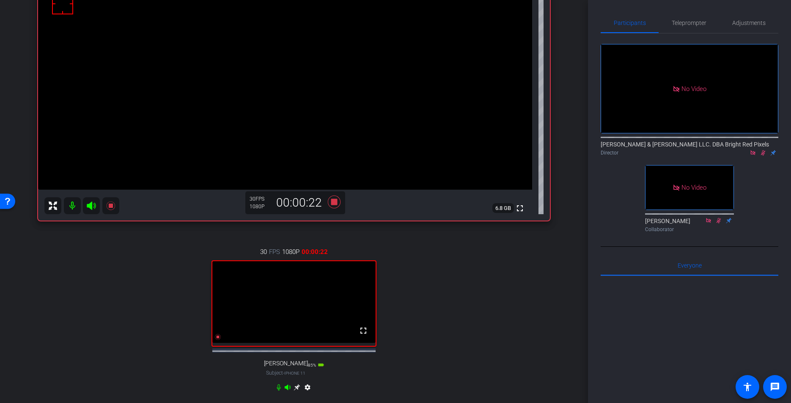
click at [160, 375] on div "30 FPS 1080P 00:00:22 fullscreen [PERSON_NAME] Subject - iPhone 11 85% battery_…" at bounding box center [294, 320] width 512 height 175
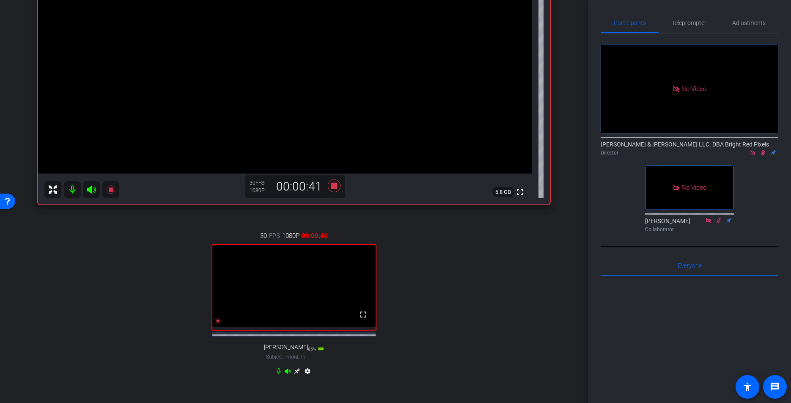
click at [528, 277] on div "30 FPS 1080P 00:00:40 fullscreen [PERSON_NAME] Subject - iPhone 11 85% battery_…" at bounding box center [294, 304] width 512 height 175
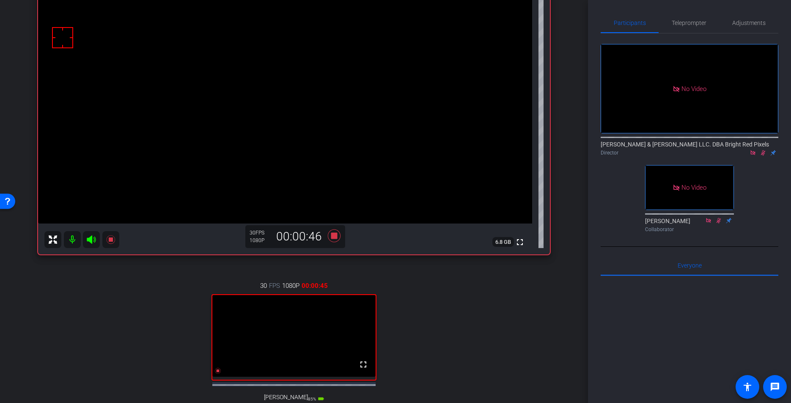
click at [541, 280] on div "30 FPS 1080P 00:00:45 fullscreen [PERSON_NAME] Subject - iPhone 11 85% battery_…" at bounding box center [294, 354] width 512 height 175
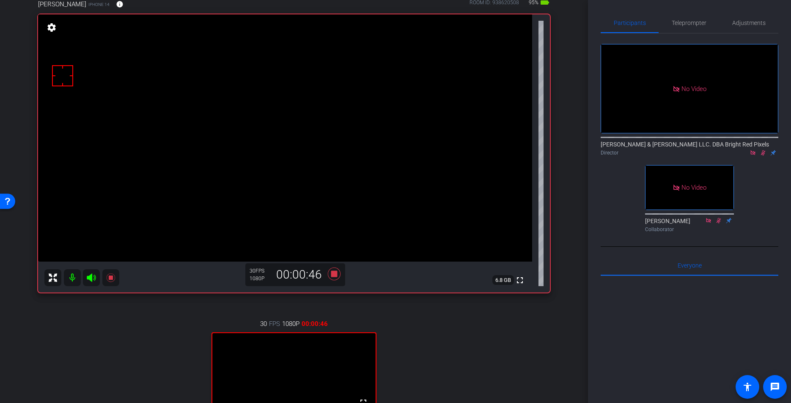
scroll to position [49, 0]
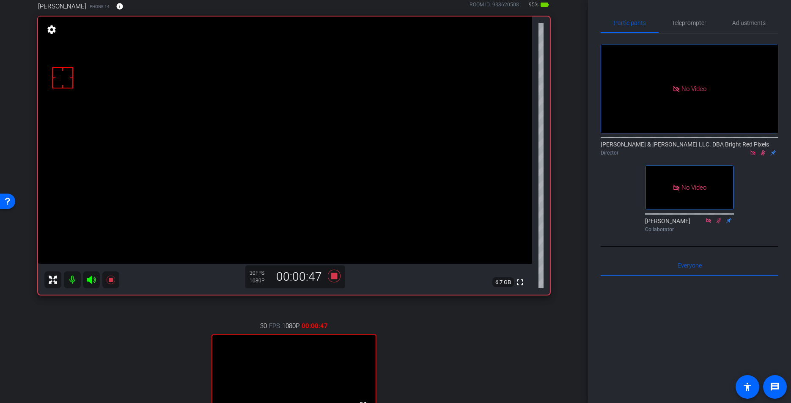
click at [574, 209] on div "arrow_back [PERSON_NAME] Back to project Send invite account_box grid_on settin…" at bounding box center [294, 152] width 588 height 403
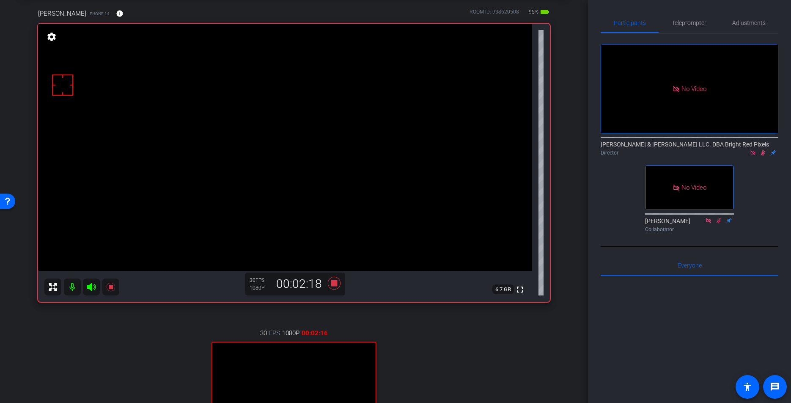
scroll to position [47, 0]
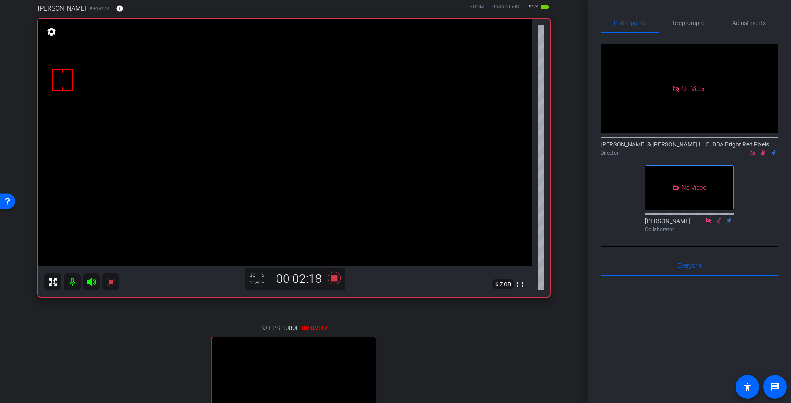
click at [476, 350] on div "30 FPS 1080P 00:02:17 fullscreen [PERSON_NAME] Subject - iPhone 11 85% battery_…" at bounding box center [294, 396] width 512 height 175
click at [476, 348] on div "30 FPS 1080P 00:02:18 fullscreen [PERSON_NAME] Subject - iPhone 11 85% battery_…" at bounding box center [294, 396] width 512 height 175
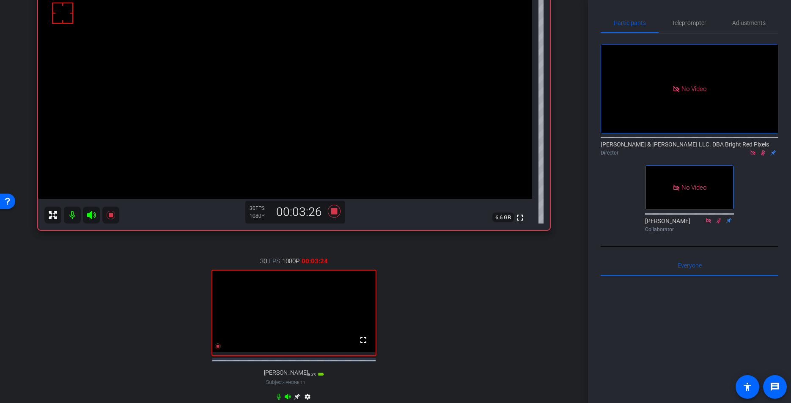
scroll to position [123, 0]
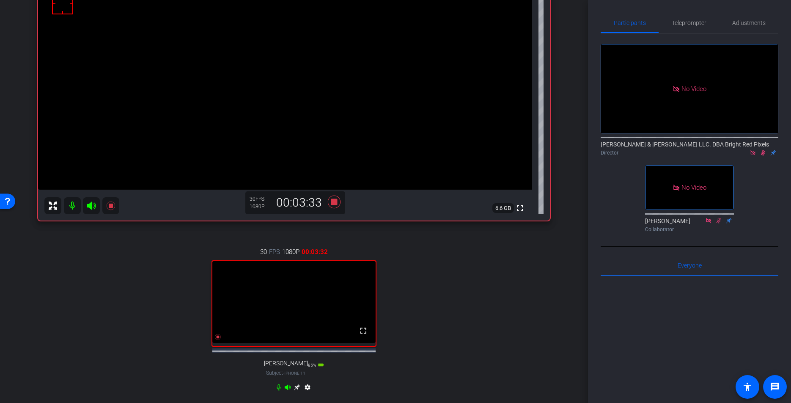
click at [63, 238] on div "30 FPS 1080P 00:03:32 fullscreen [PERSON_NAME] Subject - iPhone 11 85% battery_…" at bounding box center [294, 320] width 512 height 175
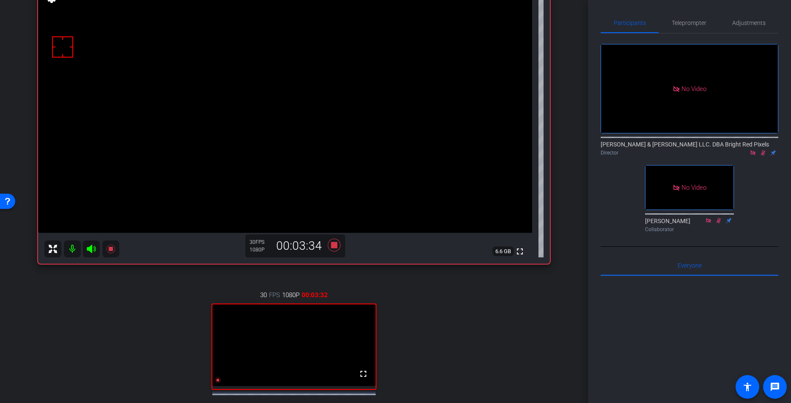
scroll to position [41, 0]
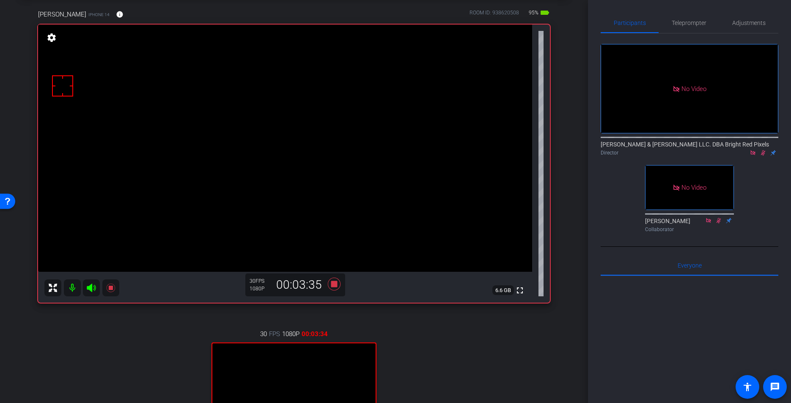
click at [574, 184] on div "arrow_back [PERSON_NAME] Back to project Send invite account_box grid_on settin…" at bounding box center [294, 160] width 588 height 403
click at [570, 185] on div "arrow_back [PERSON_NAME] Back to project Send invite account_box grid_on settin…" at bounding box center [294, 160] width 588 height 403
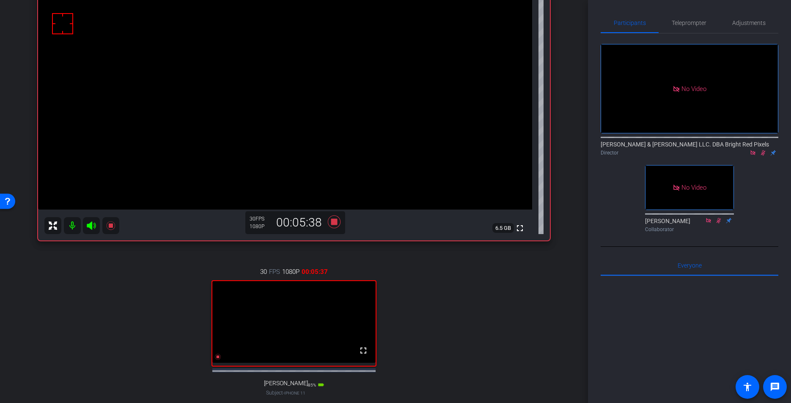
scroll to position [108, 0]
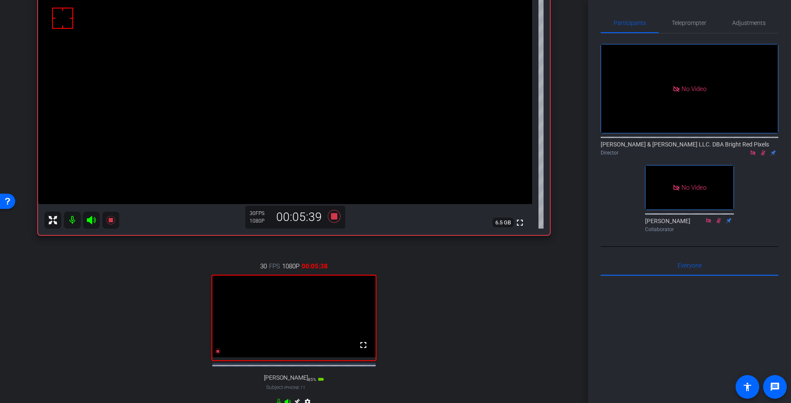
click at [128, 338] on div "30 FPS 1080P 00:05:38 fullscreen [PERSON_NAME] Subject - iPhone 11 85% battery_…" at bounding box center [294, 335] width 512 height 175
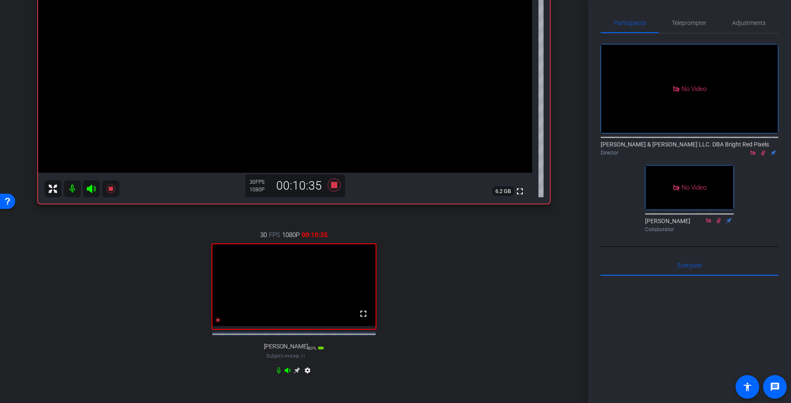
scroll to position [136, 0]
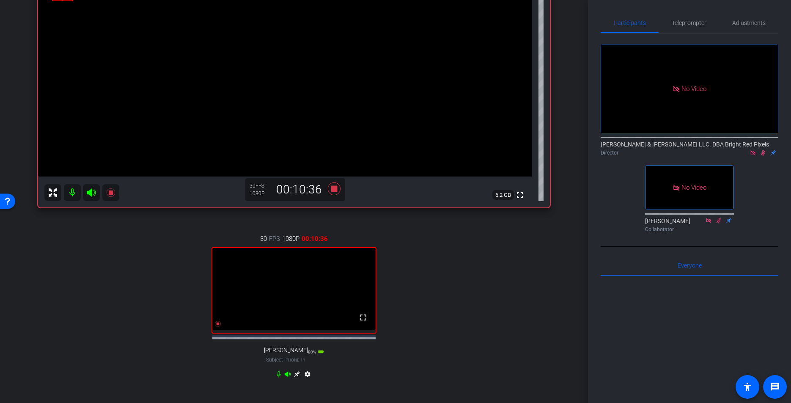
click at [177, 264] on div "30 FPS 1080P 00:10:36 fullscreen [PERSON_NAME] Subject - iPhone 11 80% battery_…" at bounding box center [294, 307] width 512 height 175
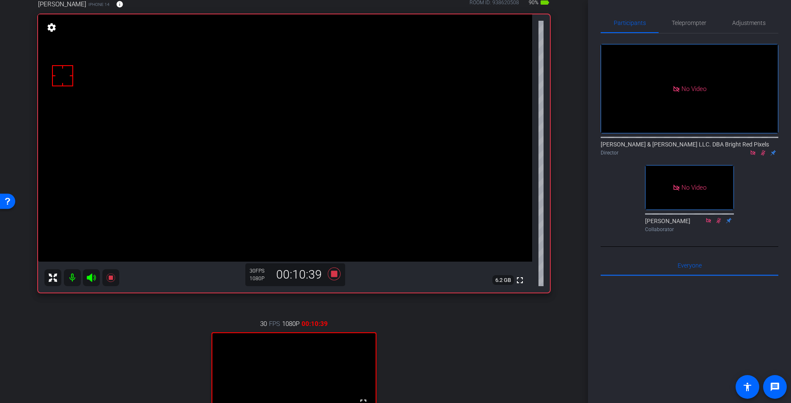
scroll to position [29, 0]
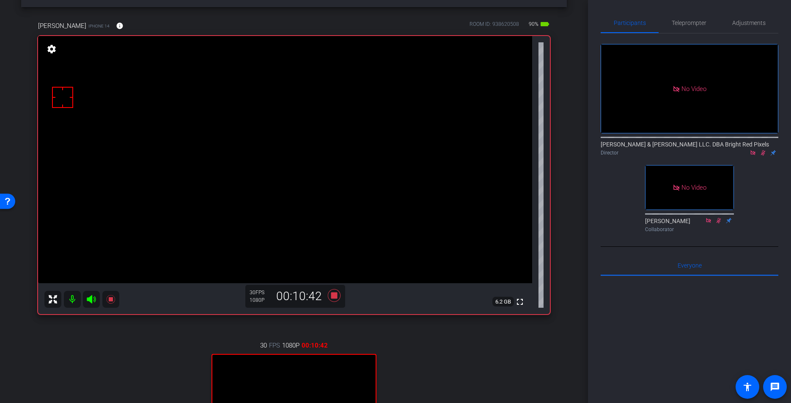
click at [765, 150] on icon at bounding box center [763, 153] width 7 height 6
click at [335, 295] on icon at bounding box center [334, 295] width 13 height 13
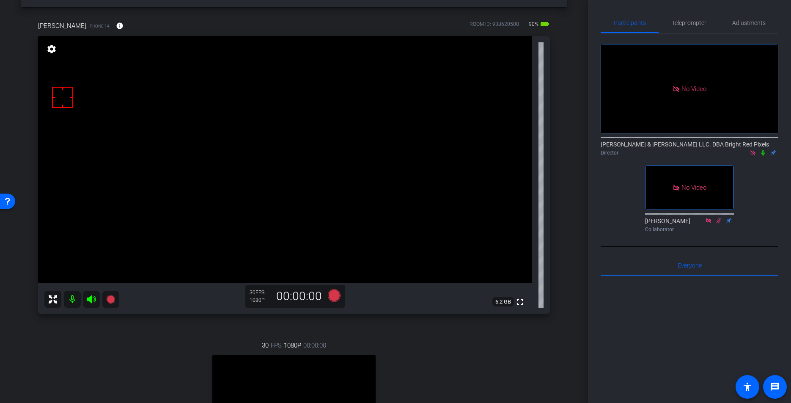
scroll to position [231, 0]
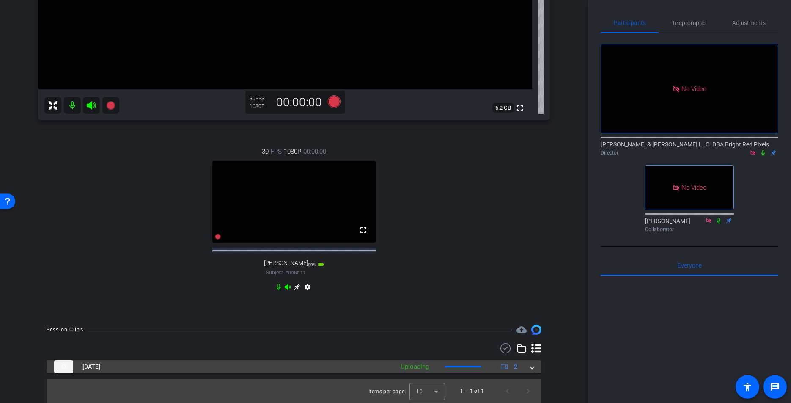
click at [538, 371] on mat-expansion-panel-header "[DATE] Uploading 2" at bounding box center [294, 366] width 495 height 13
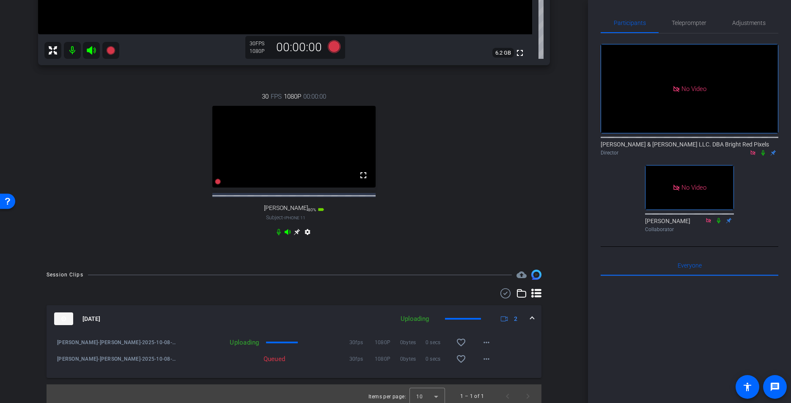
scroll to position [279, 0]
click at [467, 201] on div "30 FPS 1080P 00:00:00 fullscreen [PERSON_NAME] Subject - iPhone 11 80% battery_…" at bounding box center [294, 164] width 512 height 175
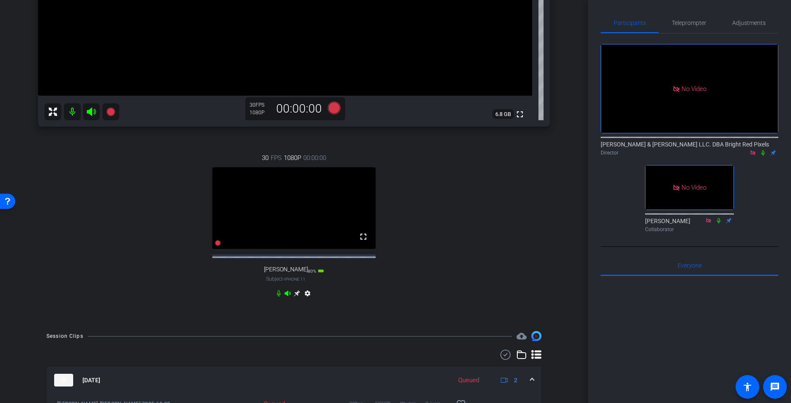
scroll to position [143, 0]
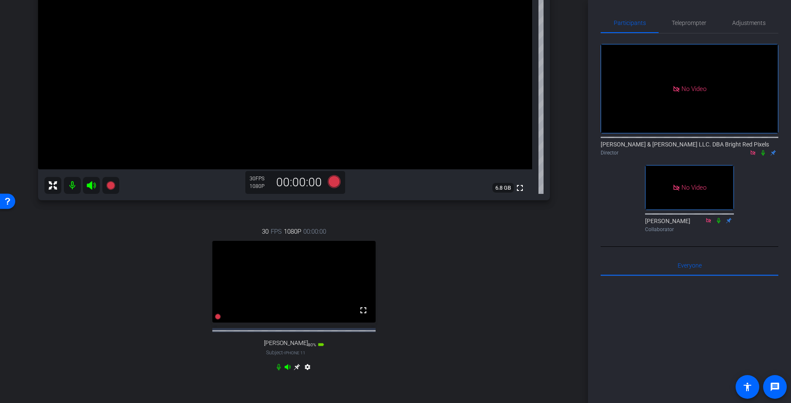
click at [489, 301] on div "30 FPS 1080P 00:00:00 fullscreen [PERSON_NAME] Subject - iPhone 11 80% battery_…" at bounding box center [294, 300] width 512 height 175
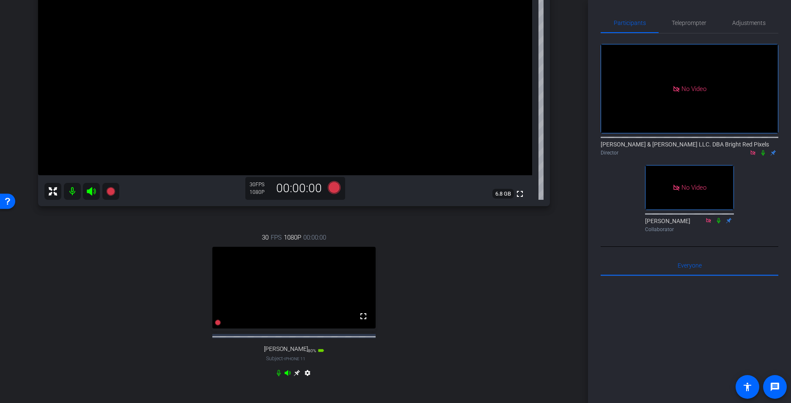
scroll to position [138, 0]
click at [498, 287] on div "30 FPS 1080P 00:00:00 fullscreen [PERSON_NAME] Subject - iPhone 11 80% battery_…" at bounding box center [294, 305] width 512 height 175
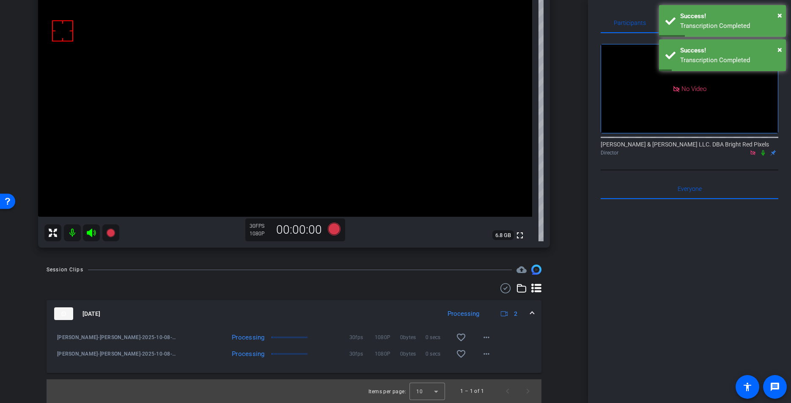
scroll to position [96, 0]
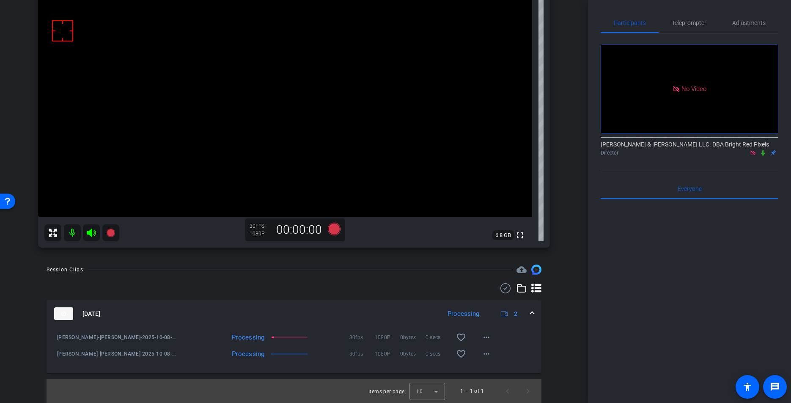
click at [763, 150] on icon at bounding box center [763, 153] width 7 height 6
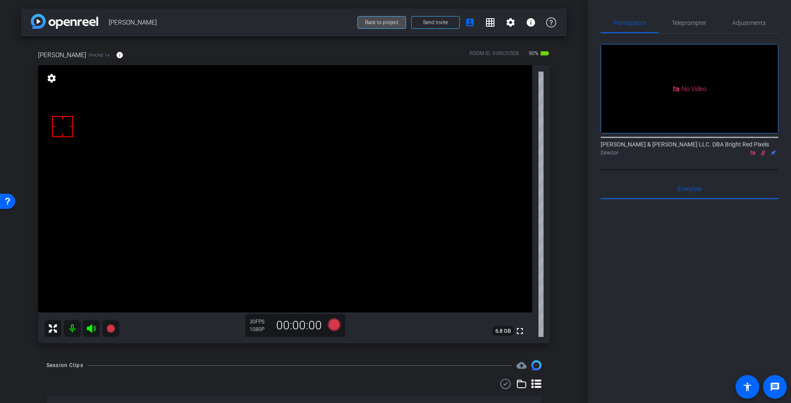
click at [386, 25] on span "Back to project" at bounding box center [381, 22] width 33 height 6
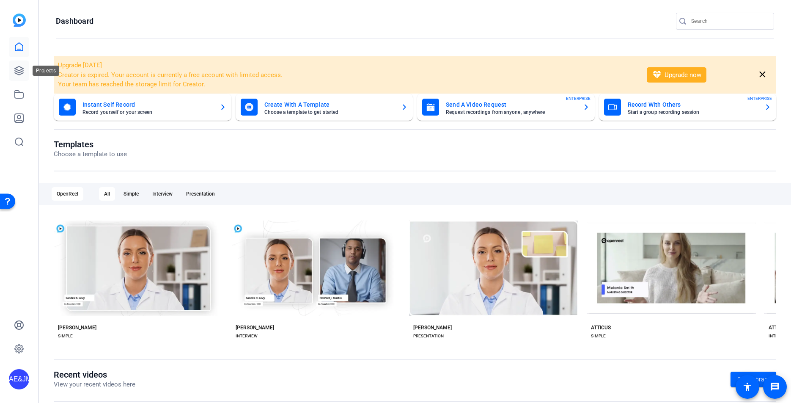
click at [15, 64] on link at bounding box center [19, 71] width 20 height 20
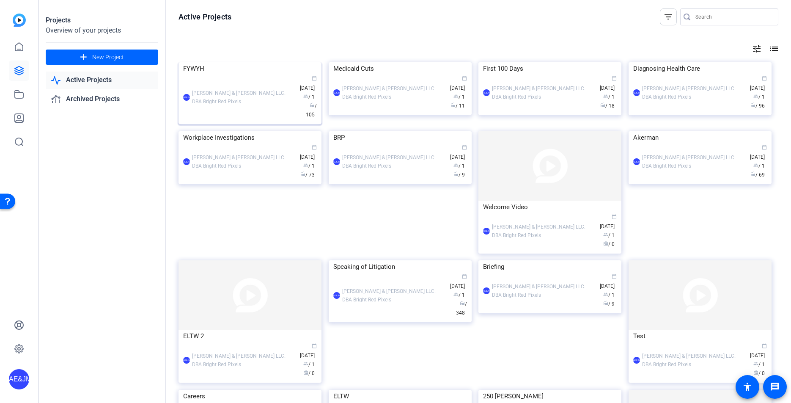
click at [275, 119] on div "AE&JMLDBRP Adam Elend & Jeff Marks LLC. DBA Bright Red Pixels calendar_today Ju…" at bounding box center [250, 97] width 134 height 44
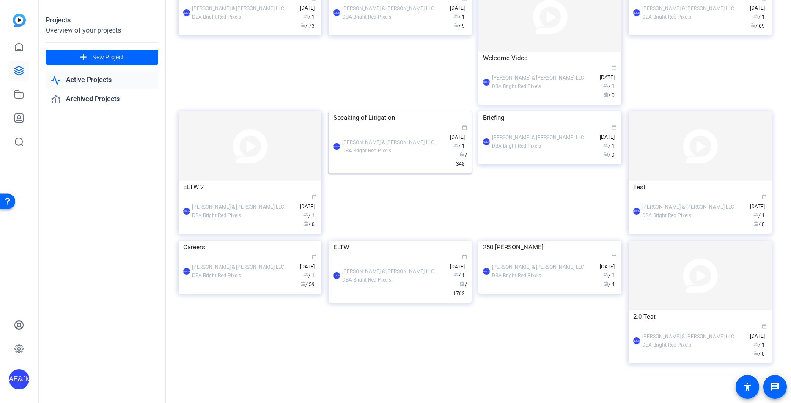
scroll to position [174, 0]
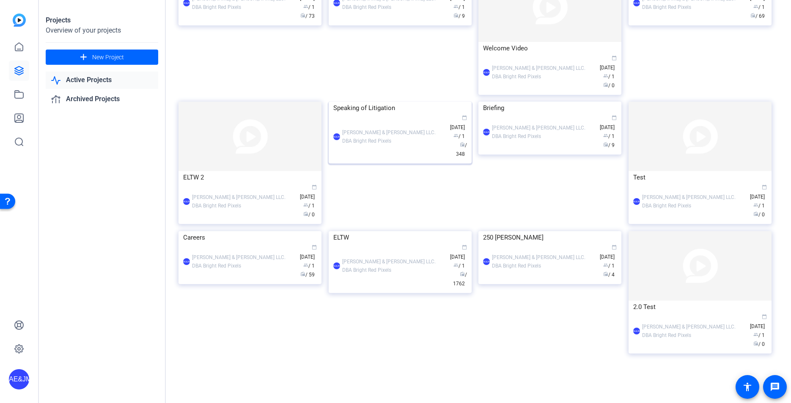
click at [379, 159] on div "AE&JMLDBRP Adam Elend & Jeff Marks LLC. DBA Bright Red Pixels calendar_today Ap…" at bounding box center [400, 136] width 134 height 44
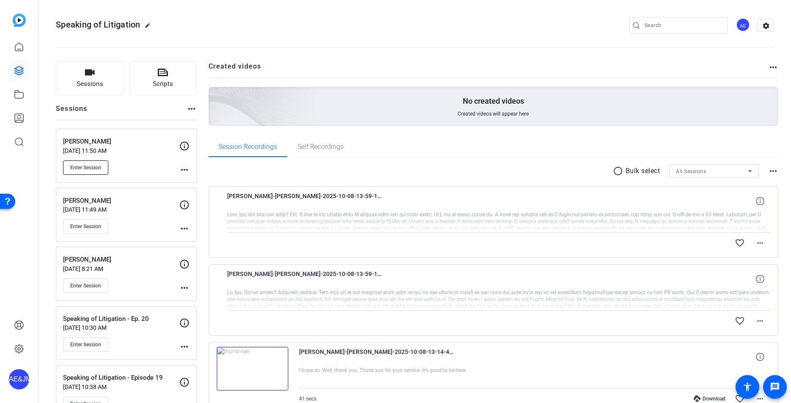
click at [82, 165] on span "Enter Session" at bounding box center [85, 167] width 31 height 7
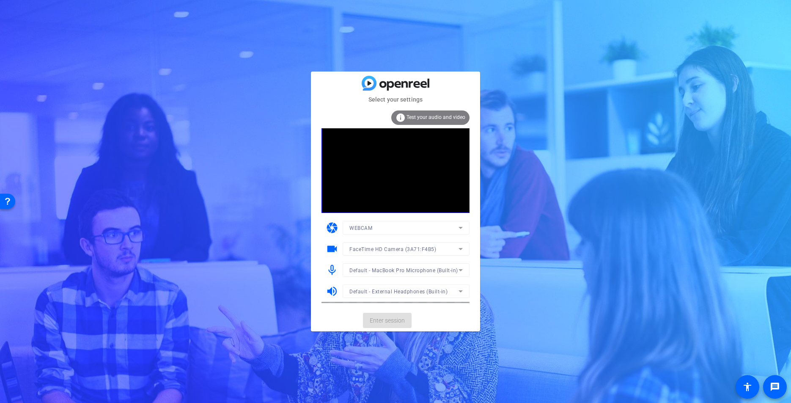
click at [405, 320] on mat-card-actions "Enter session" at bounding box center [395, 320] width 169 height 22
click at [401, 320] on span "Enter session" at bounding box center [387, 320] width 35 height 9
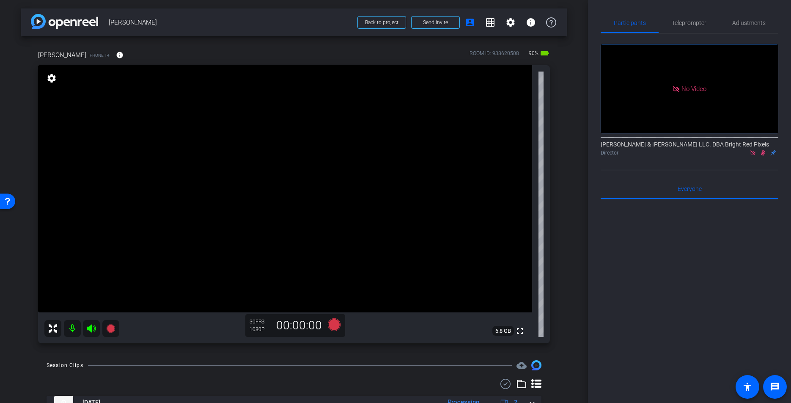
scroll to position [36, 0]
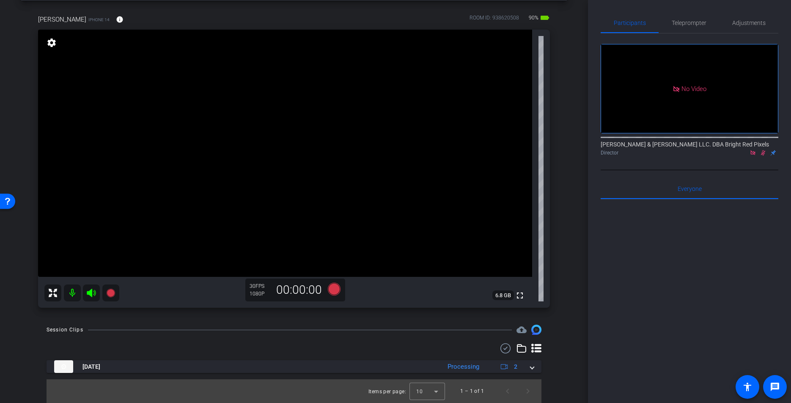
click at [86, 292] on icon at bounding box center [91, 293] width 10 height 10
click at [74, 295] on mat-icon at bounding box center [72, 292] width 17 height 17
drag, startPoint x: 535, startPoint y: 367, endPoint x: 450, endPoint y: 239, distance: 153.9
click at [535, 367] on mat-expansion-panel-header "Oct 8, 2025 Processing 2" at bounding box center [294, 366] width 495 height 13
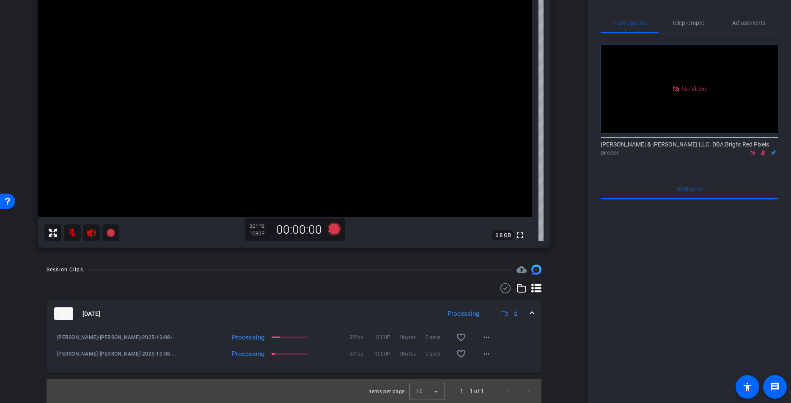
scroll to position [0, 0]
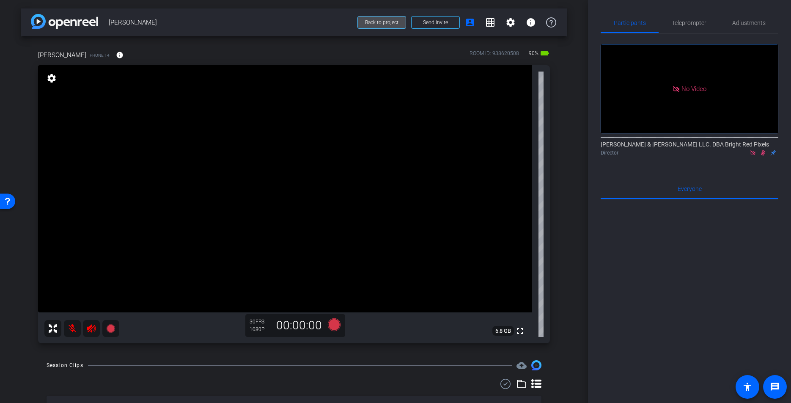
click at [373, 22] on span "Back to project" at bounding box center [381, 22] width 33 height 6
